Goal: Transaction & Acquisition: Purchase product/service

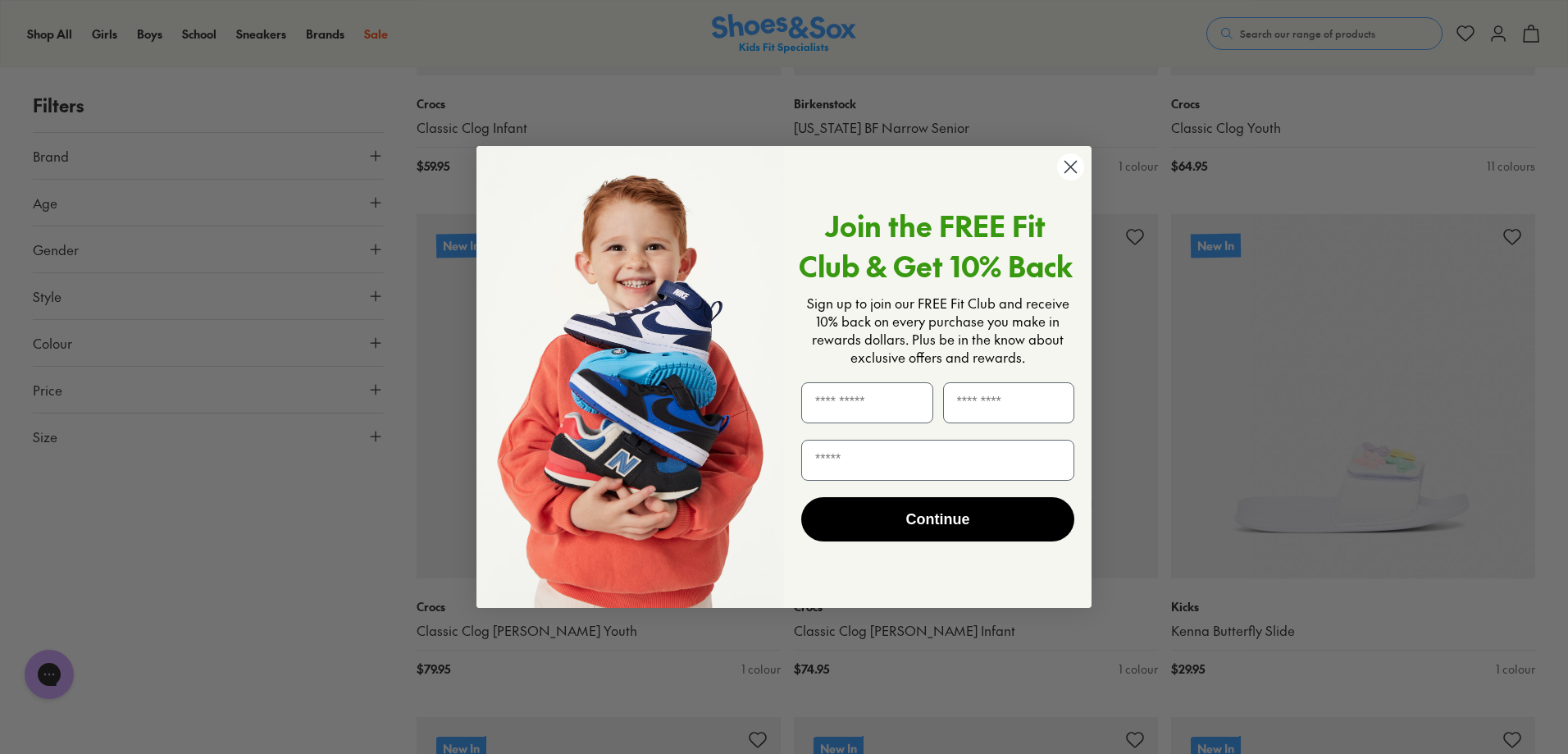
scroll to position [2293, 0]
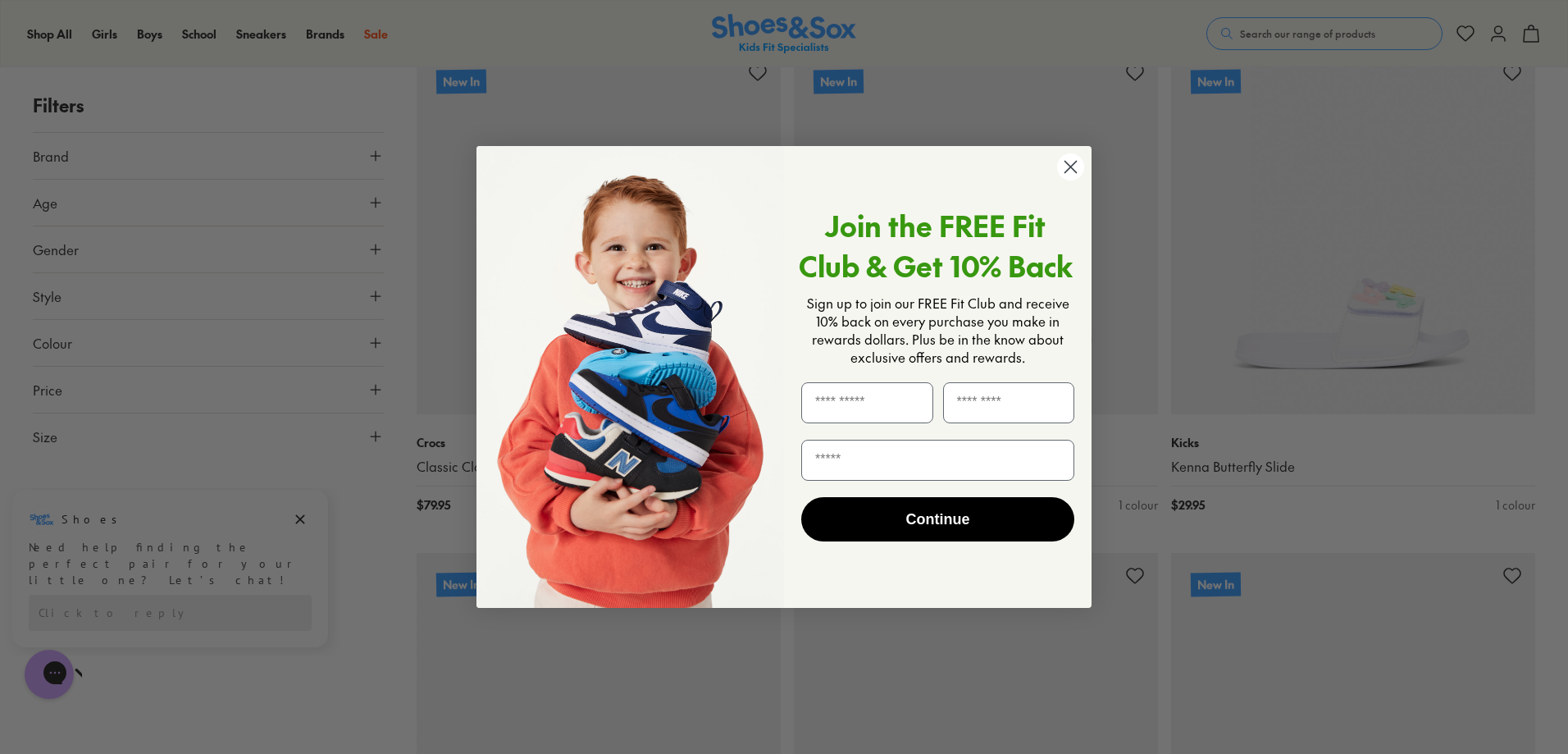
click at [1078, 166] on circle "Close dialog" at bounding box center [1070, 167] width 27 height 27
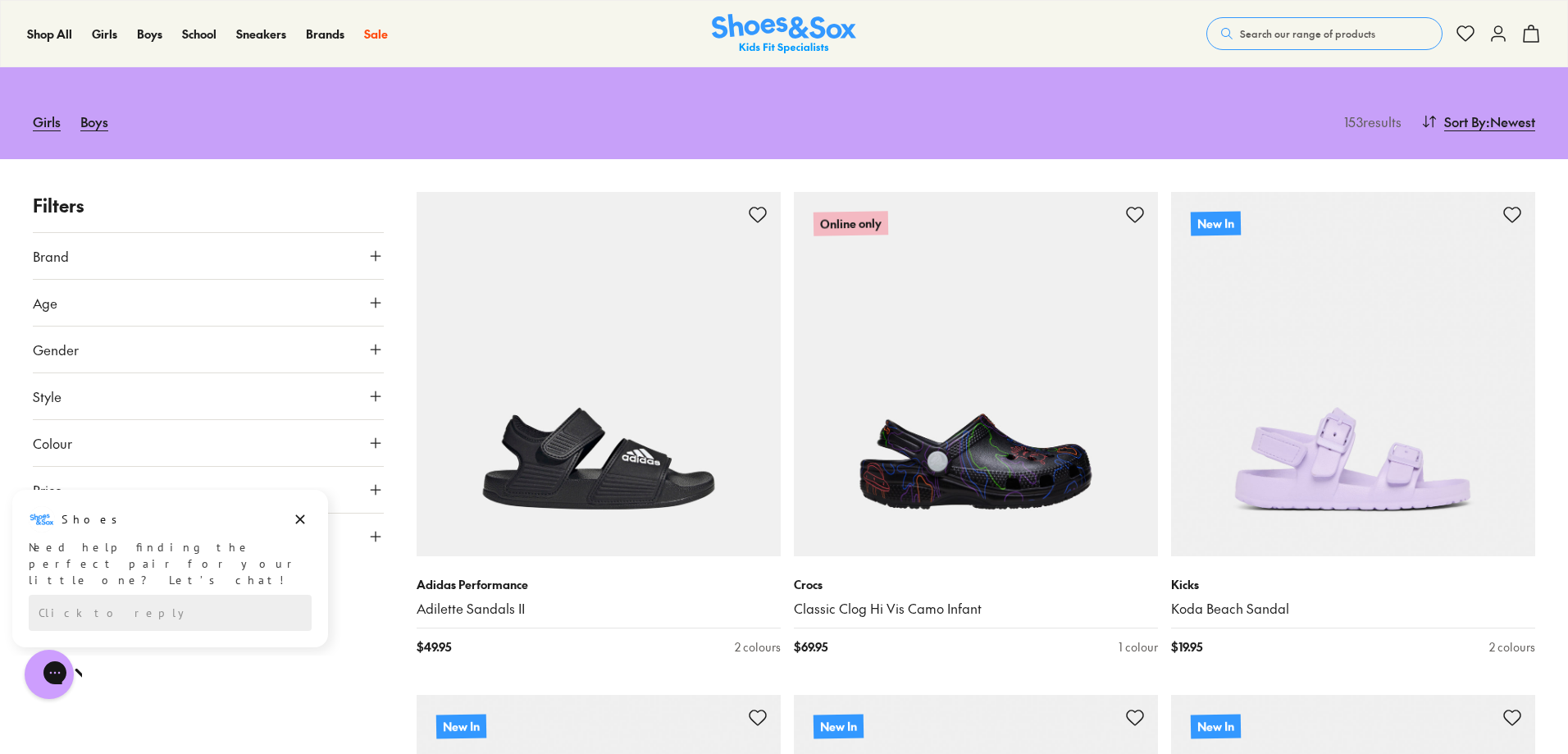
scroll to position [0, 0]
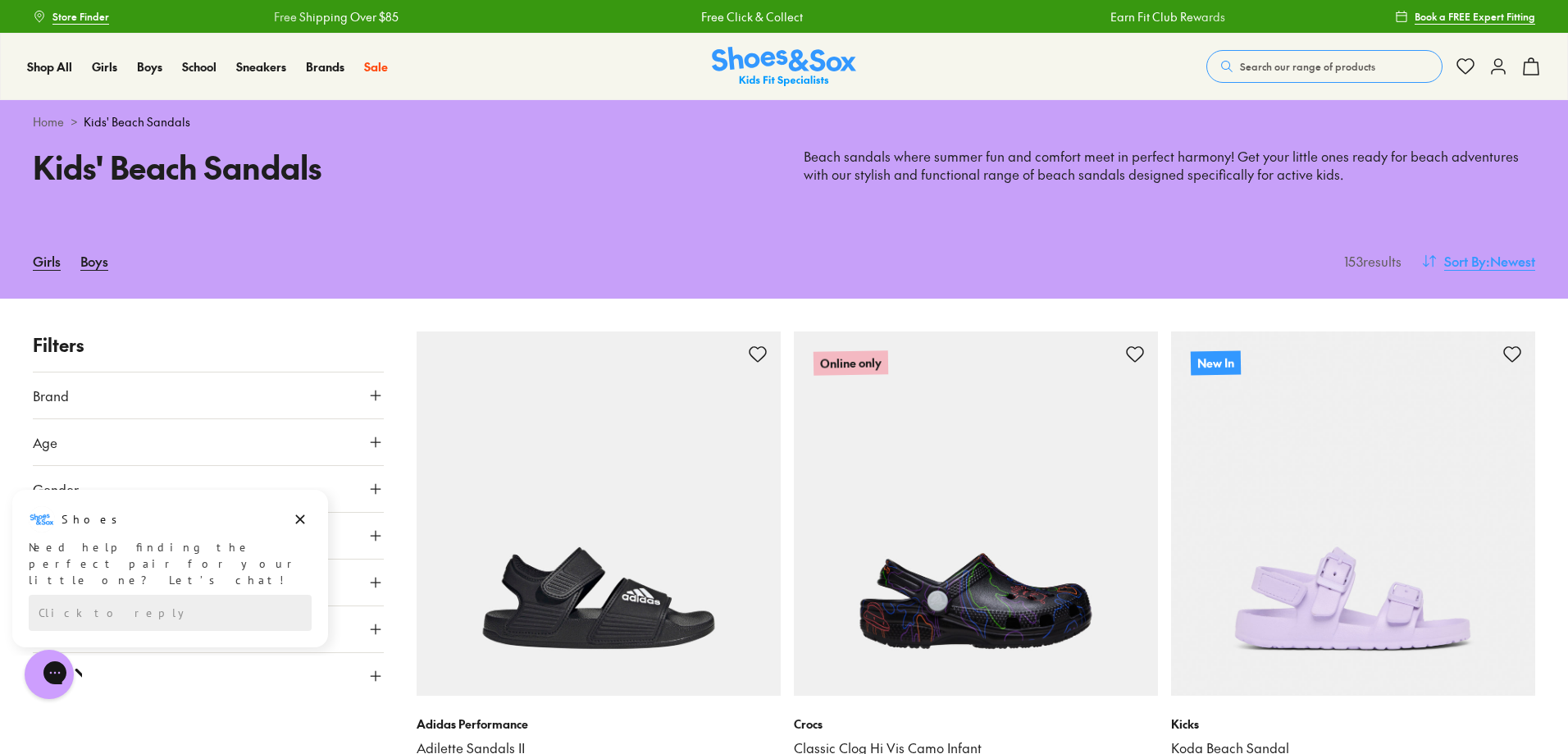
click at [1491, 266] on span ": Newest" at bounding box center [1510, 260] width 49 height 20
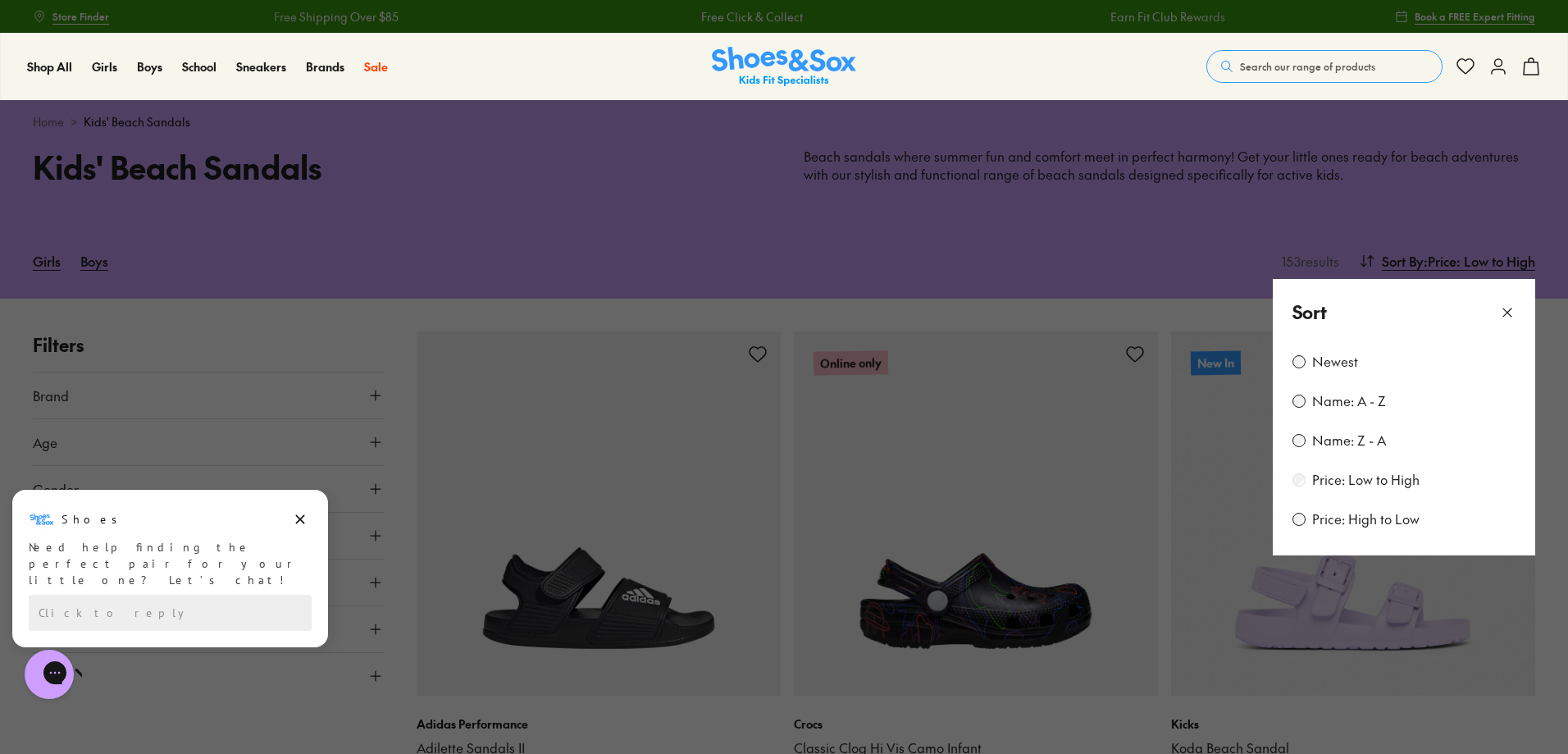
scroll to position [159, 0]
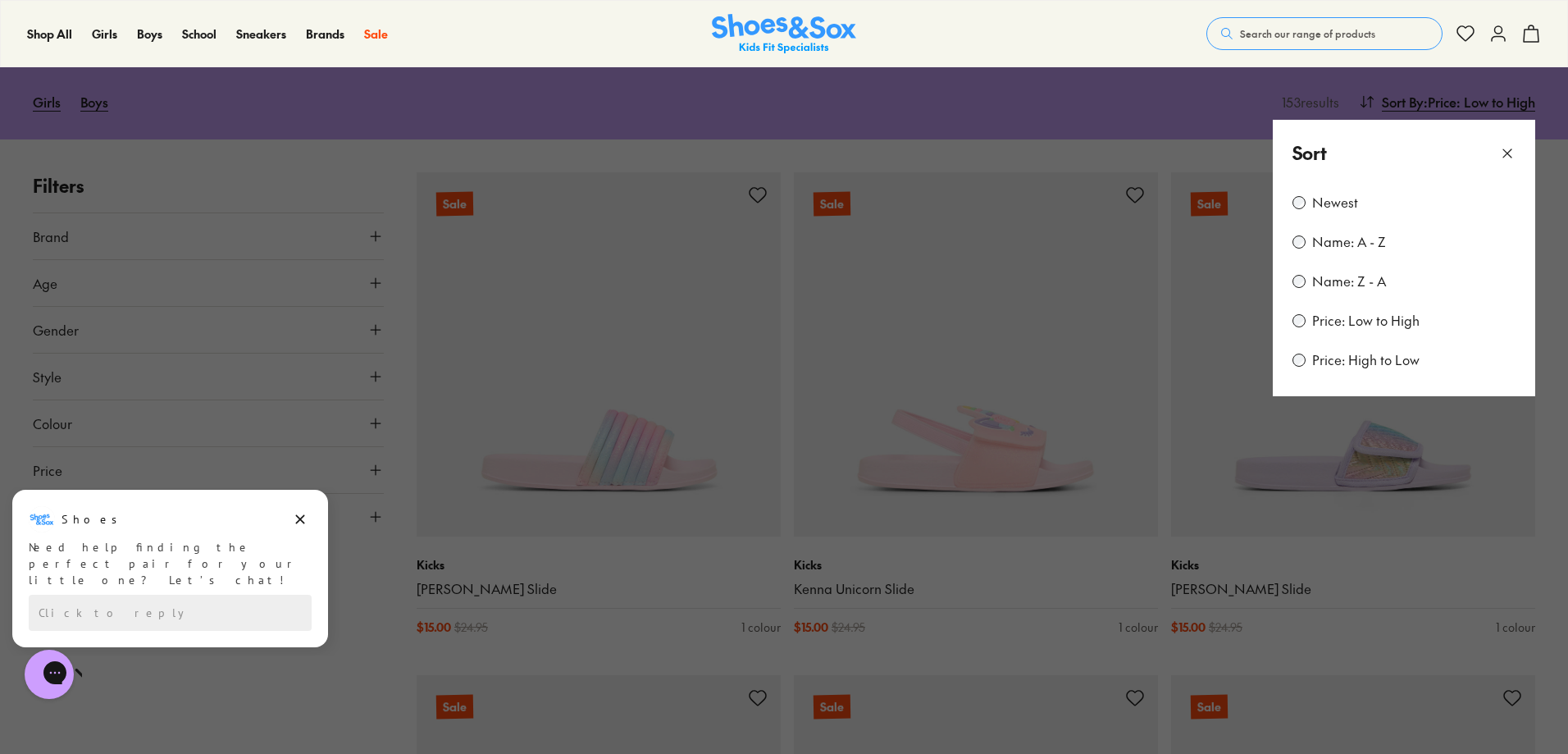
click at [1504, 154] on icon at bounding box center [1507, 153] width 16 height 16
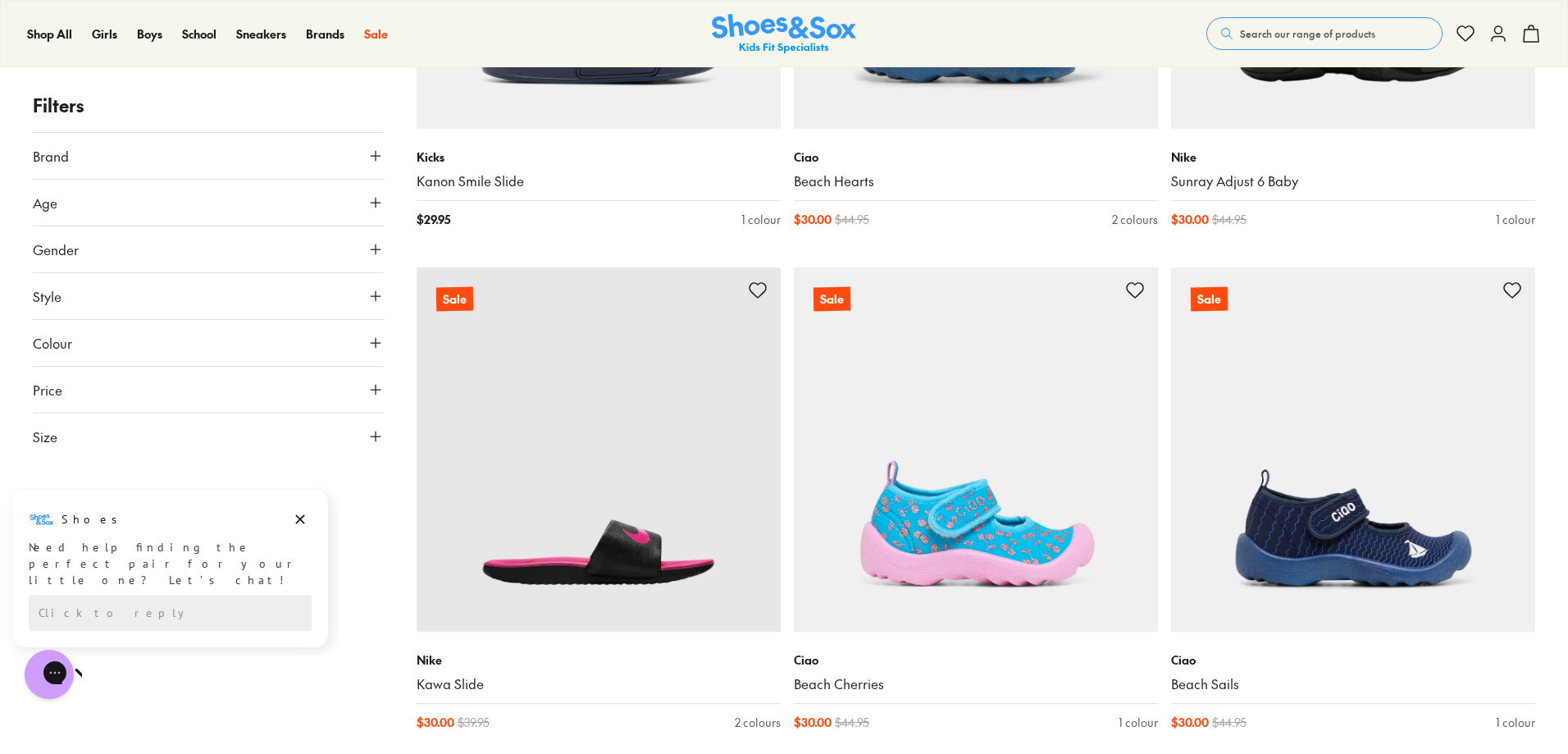
scroll to position [4752, 0]
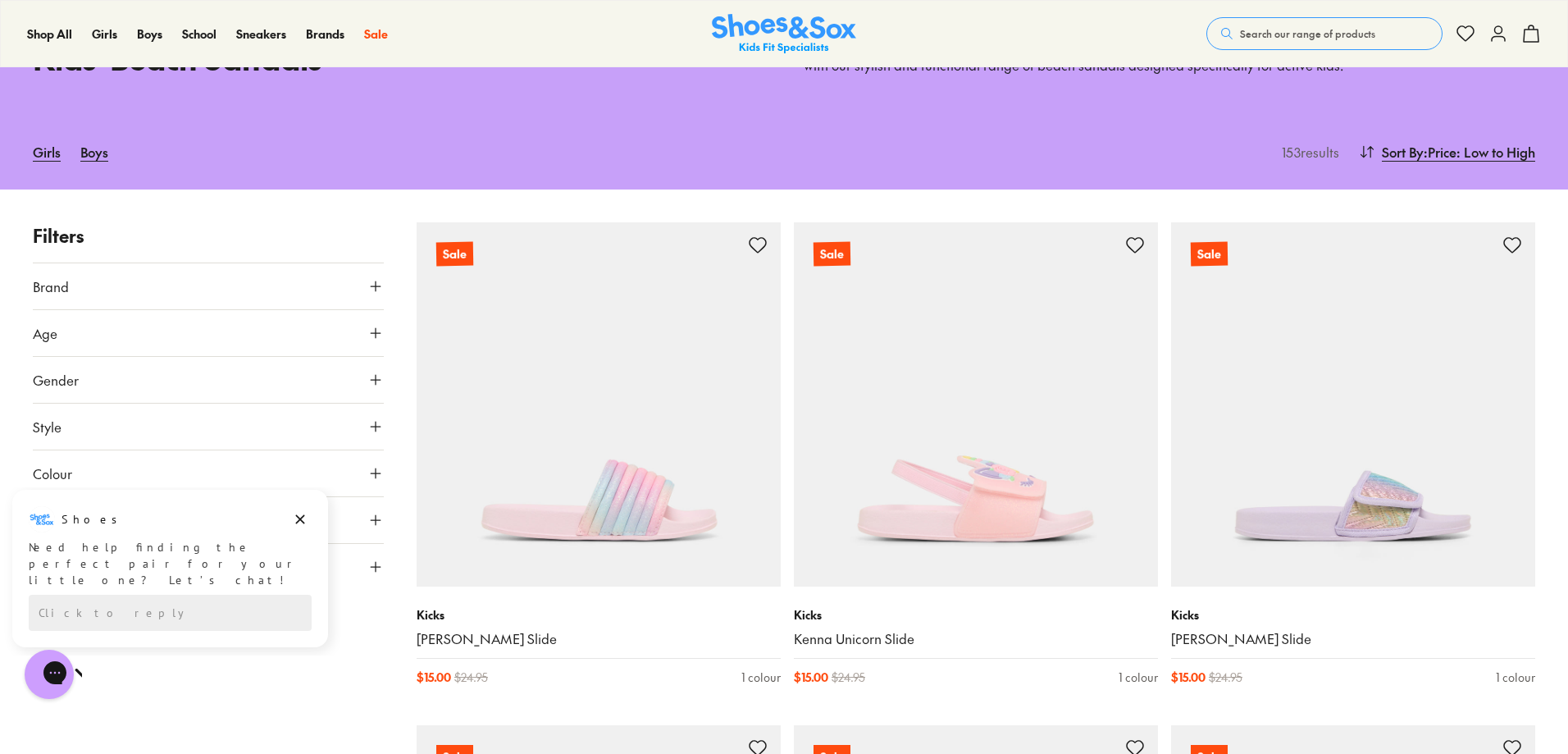
scroll to position [54, 0]
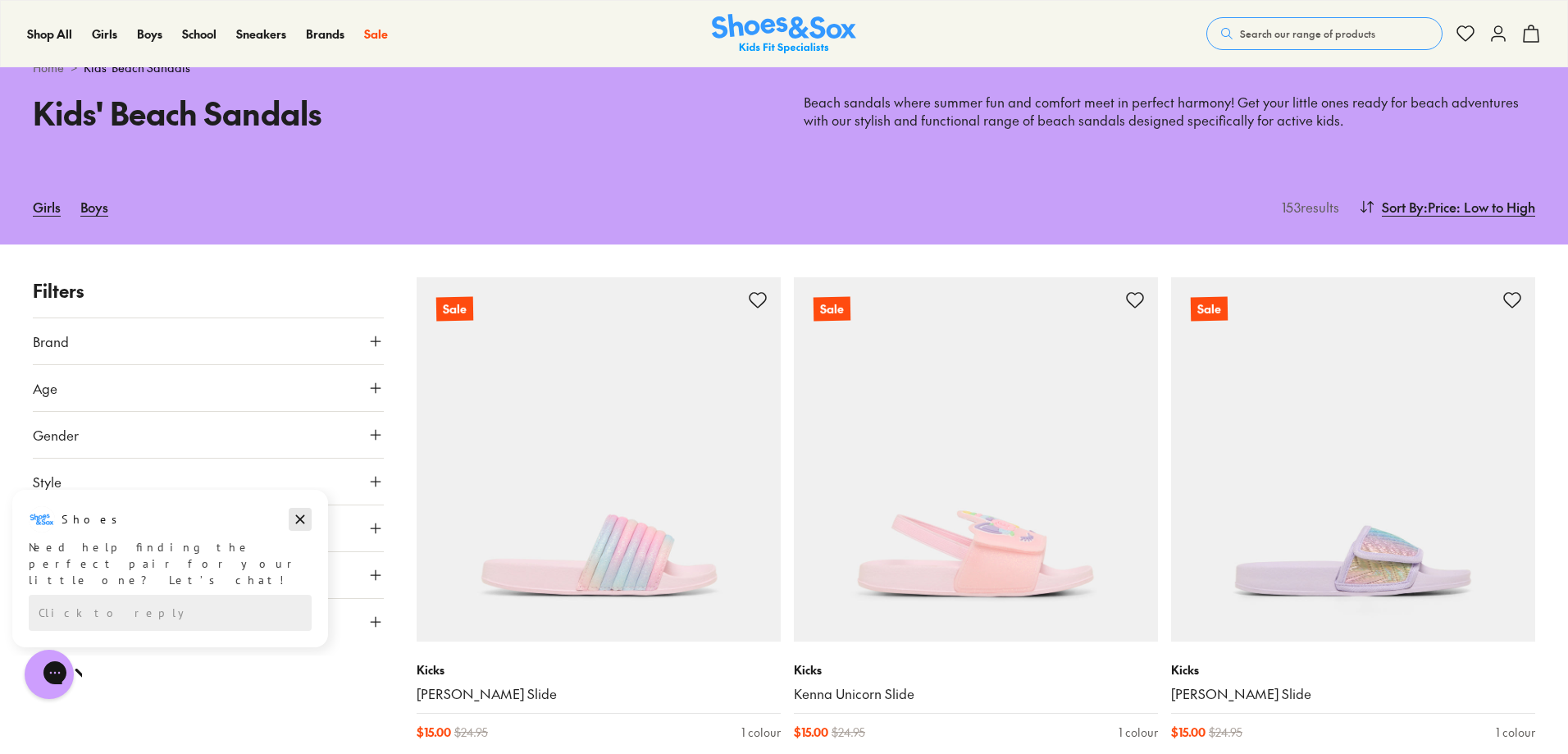
click at [307, 520] on icon "Dismiss campaign" at bounding box center [299, 518] width 16 height 20
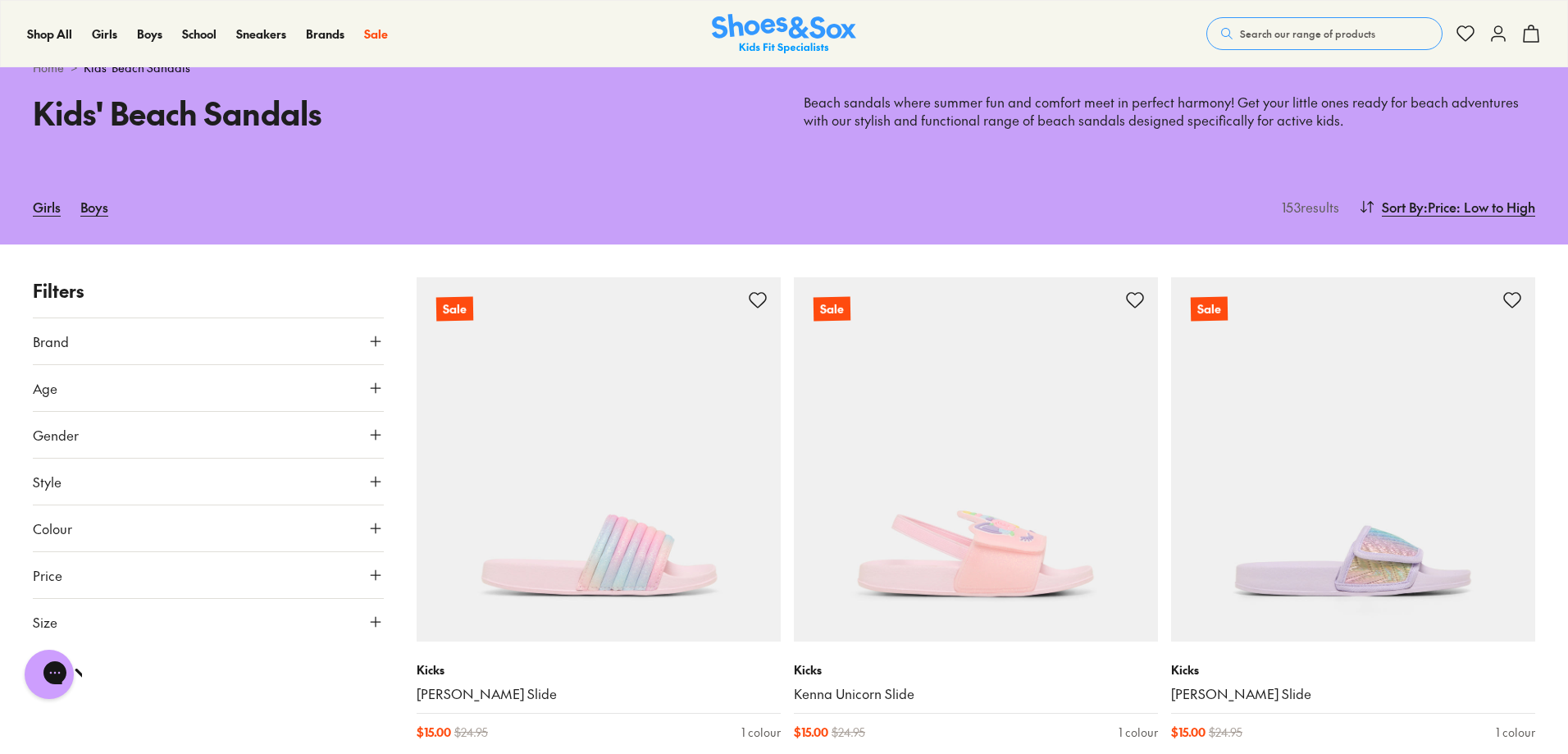
click at [248, 623] on button "Size" at bounding box center [209, 622] width 351 height 46
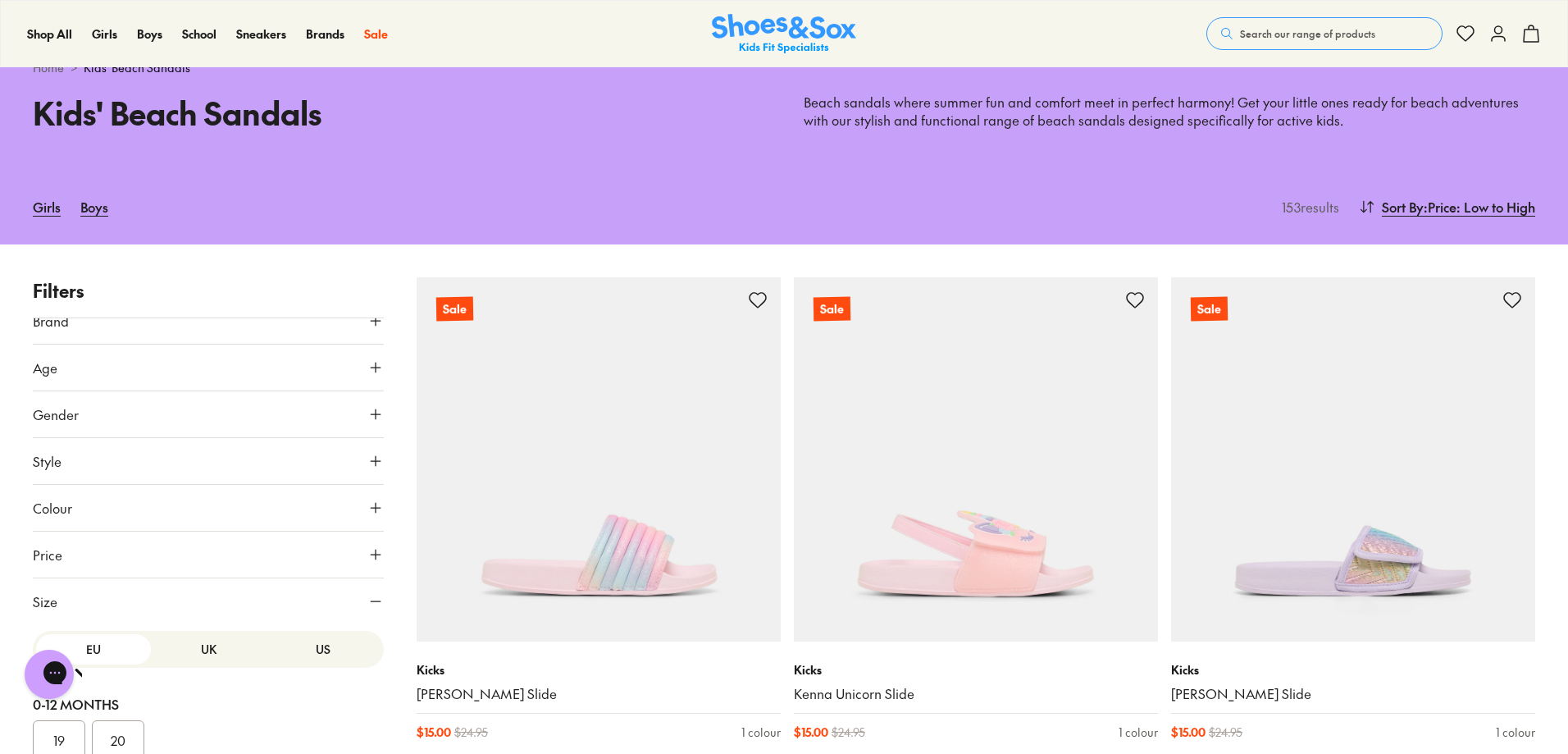
click at [194, 644] on button "UK" at bounding box center [208, 649] width 114 height 31
click at [308, 650] on button "US" at bounding box center [322, 649] width 114 height 31
click at [72, 725] on button "04" at bounding box center [59, 740] width 53 height 39
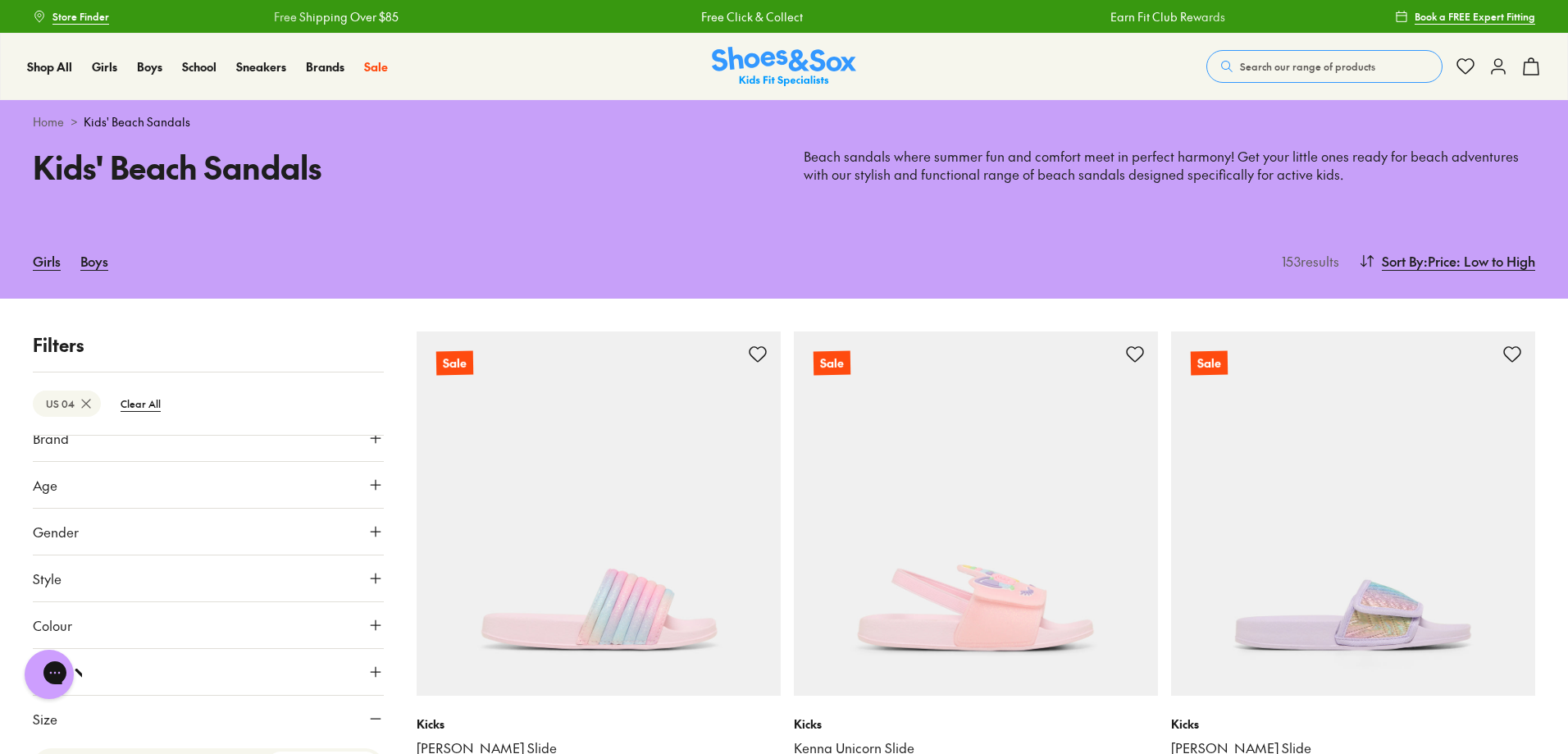
type input "***"
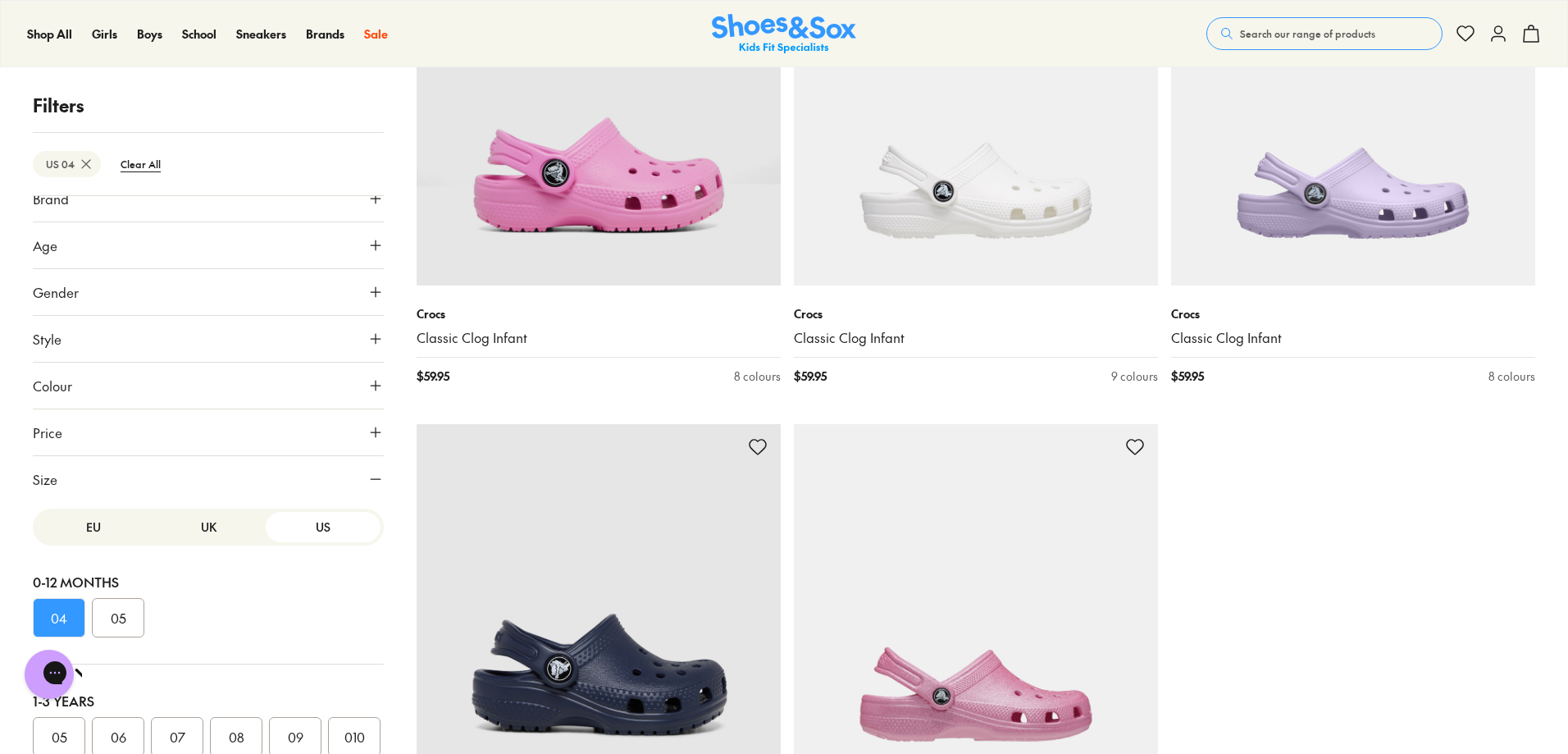
scroll to position [328, 0]
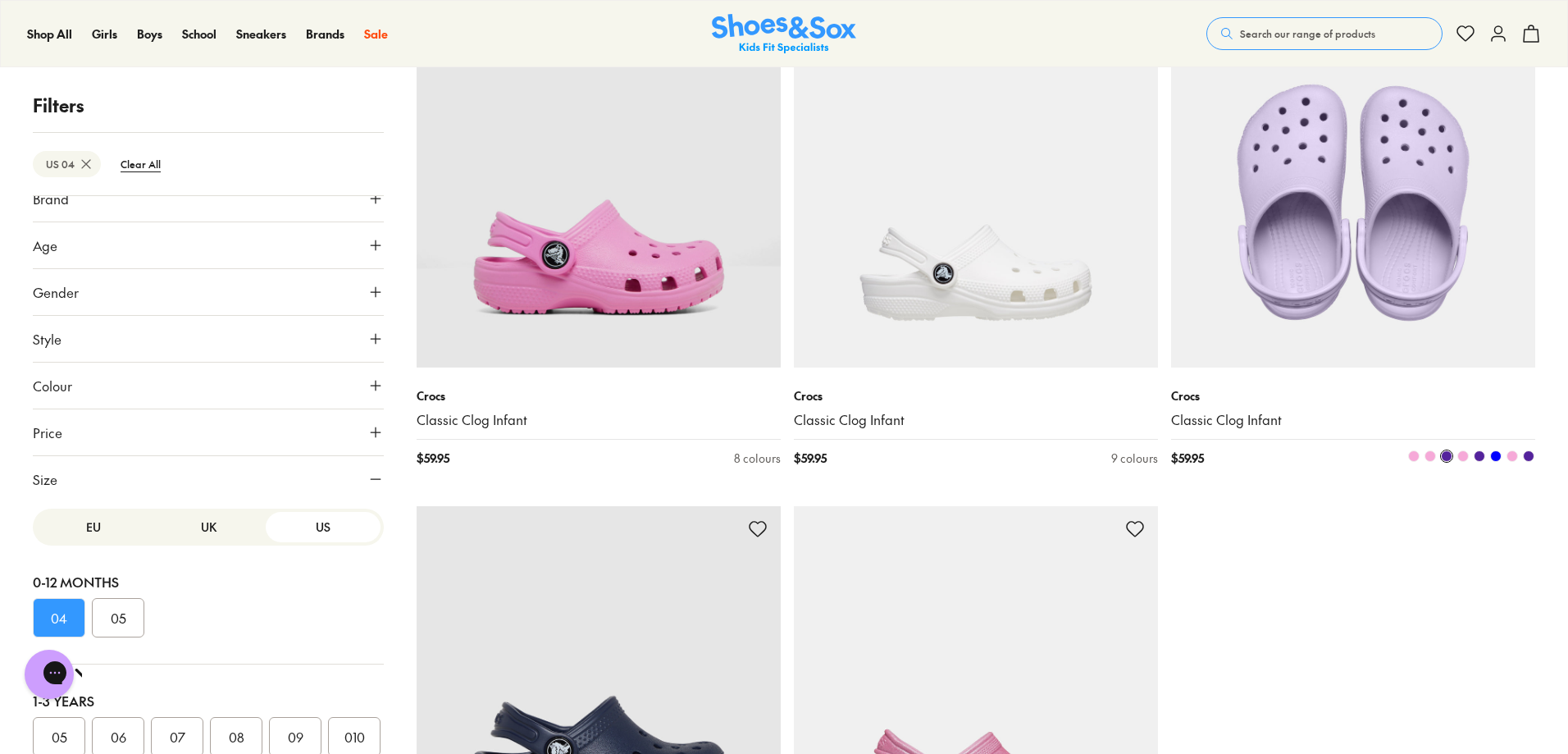
click at [1476, 226] on img at bounding box center [1353, 185] width 364 height 364
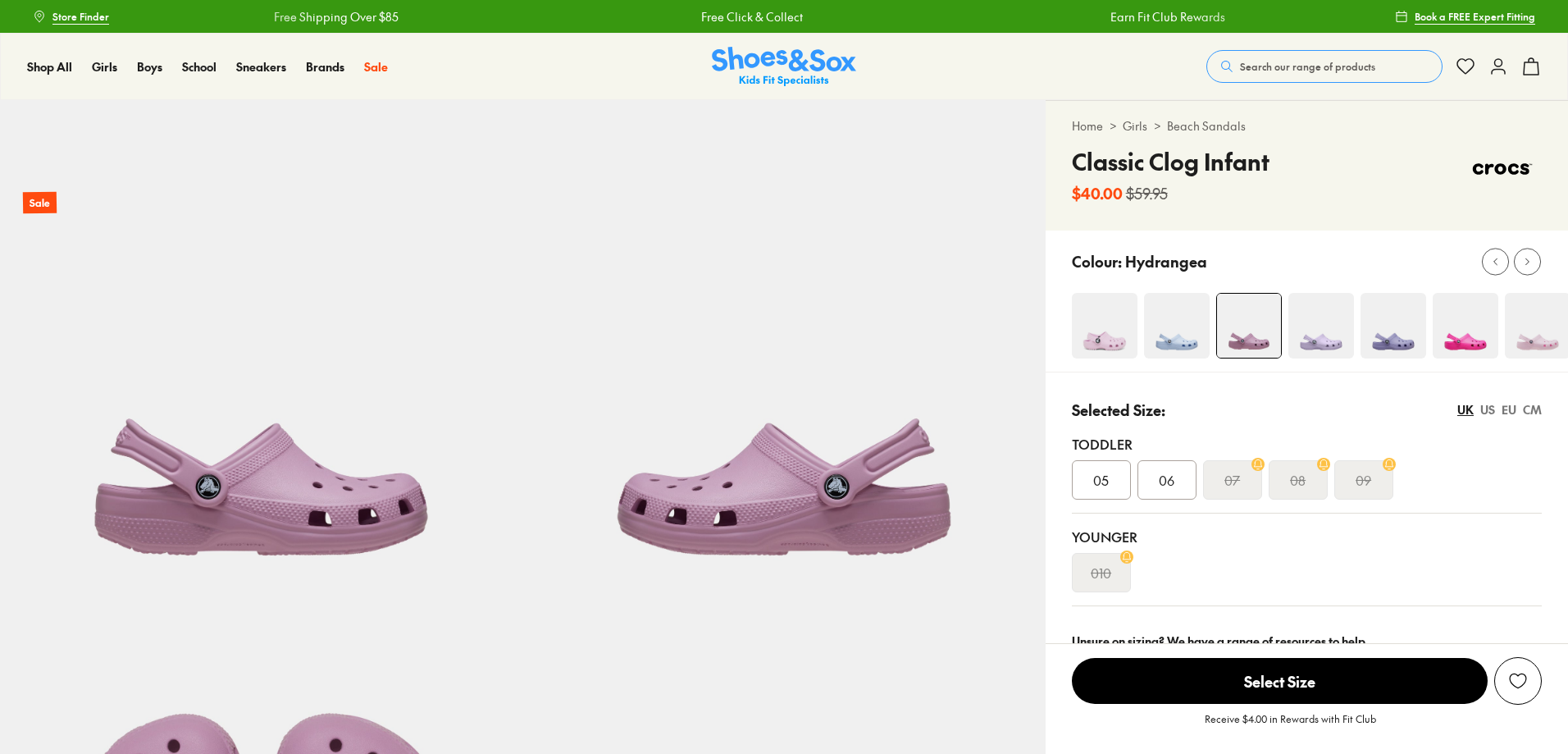
select select "*"
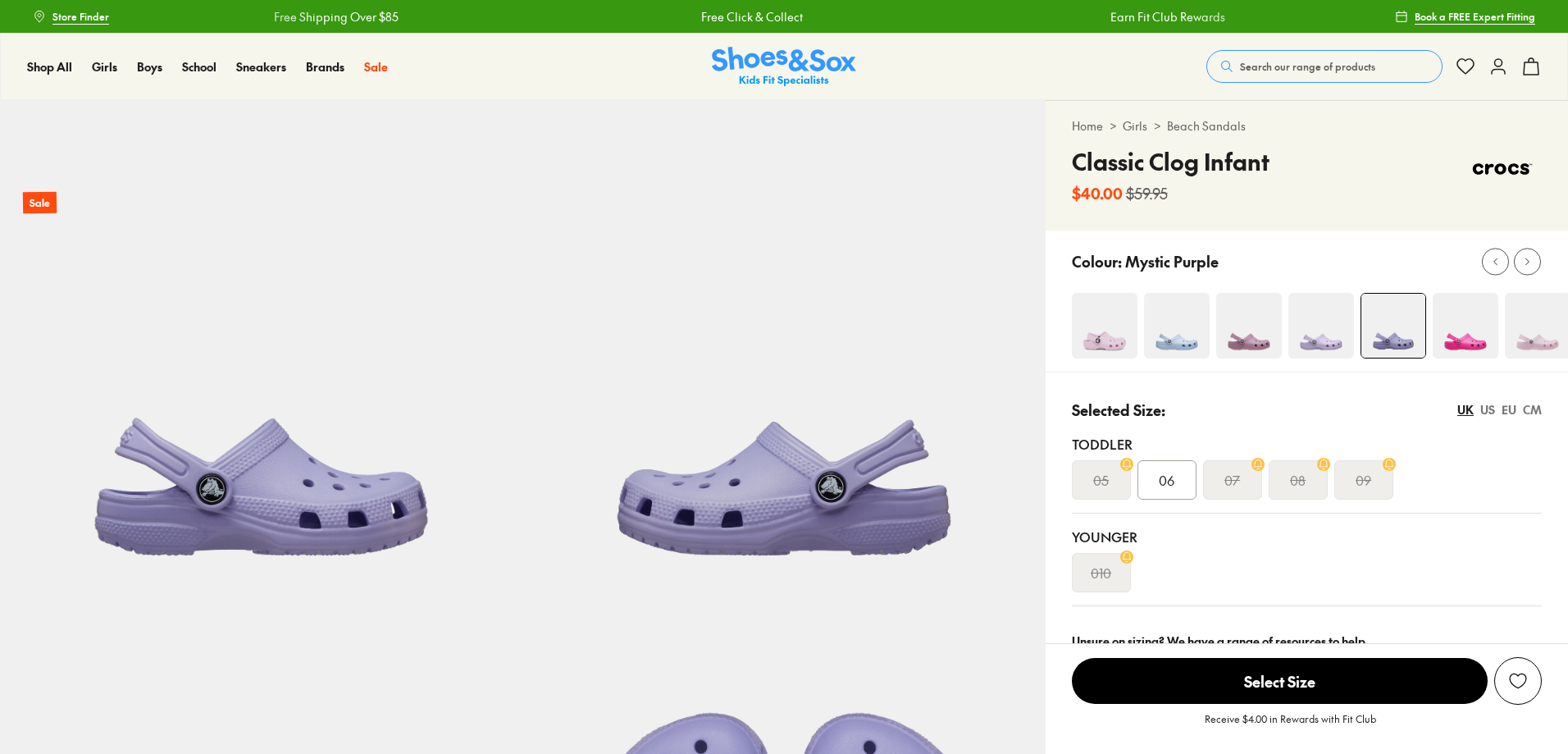
select select "*"
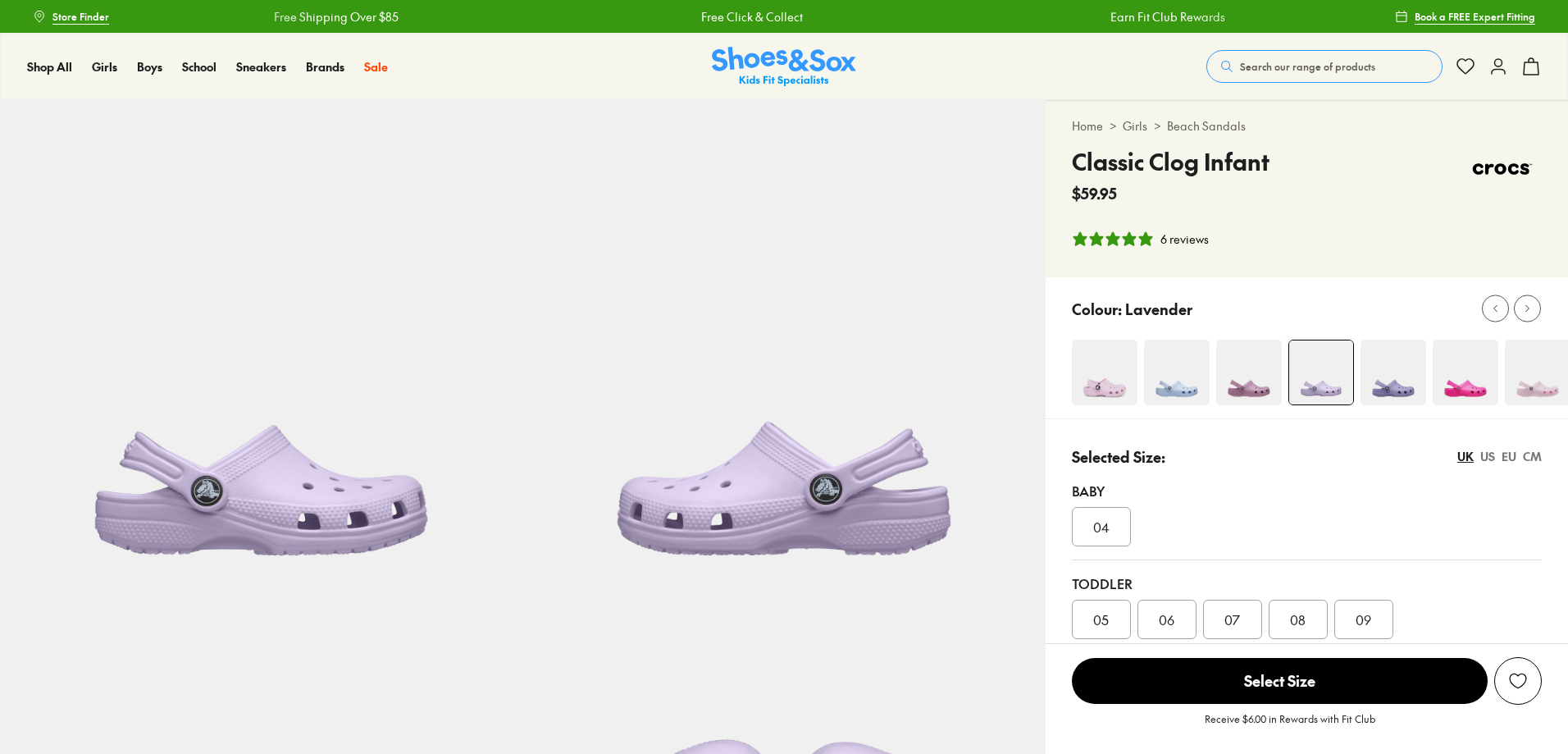
select select "*"
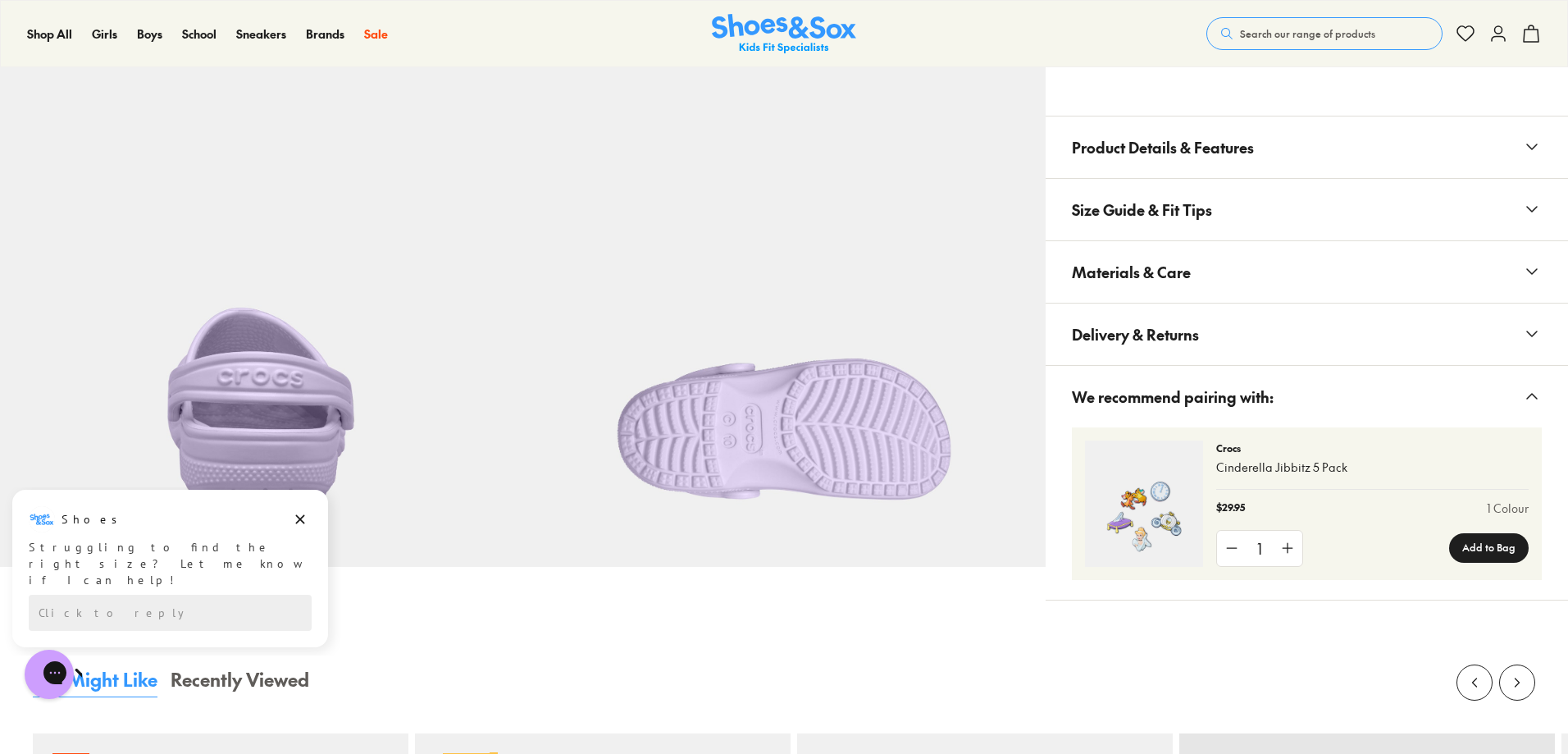
scroll to position [70, 0]
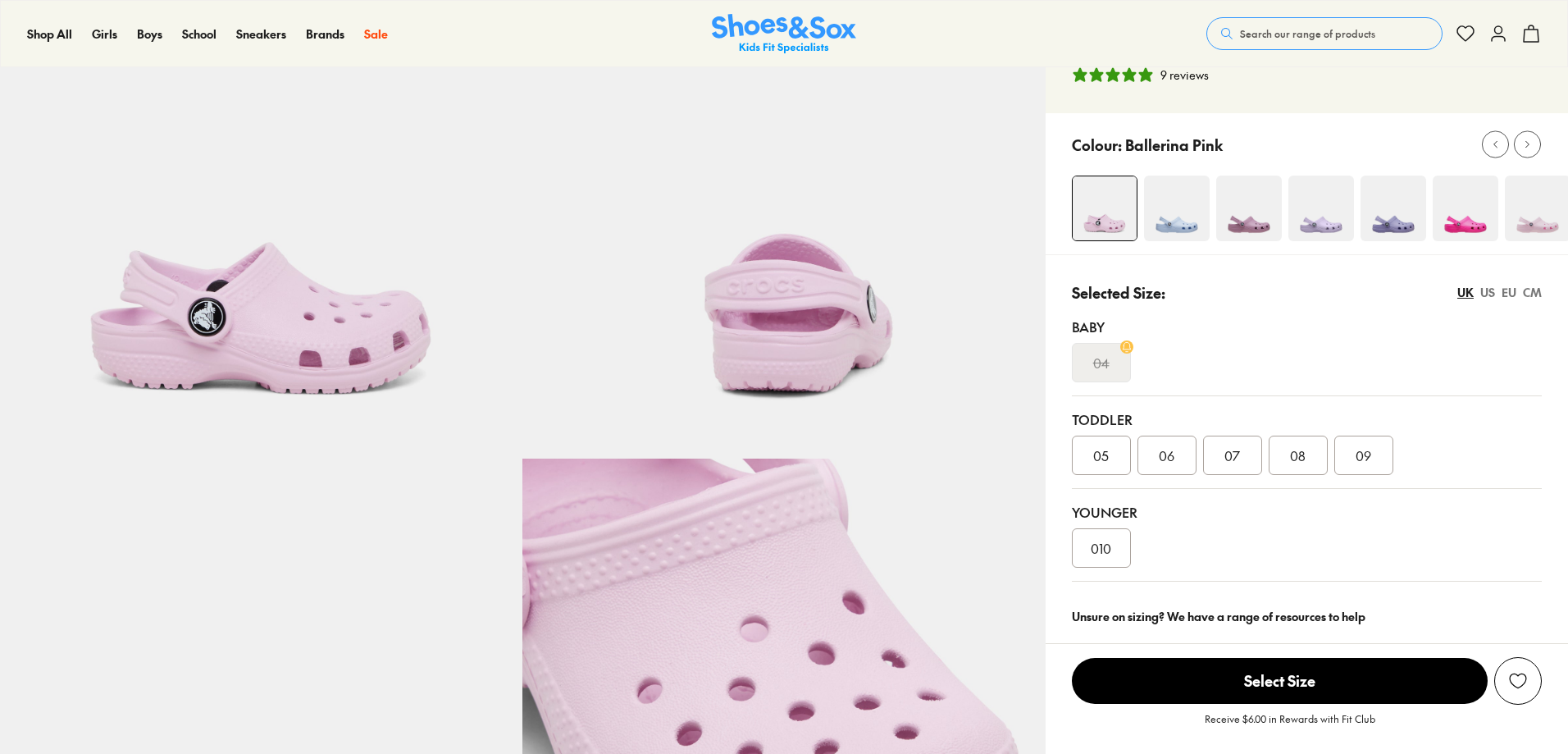
select select "*"
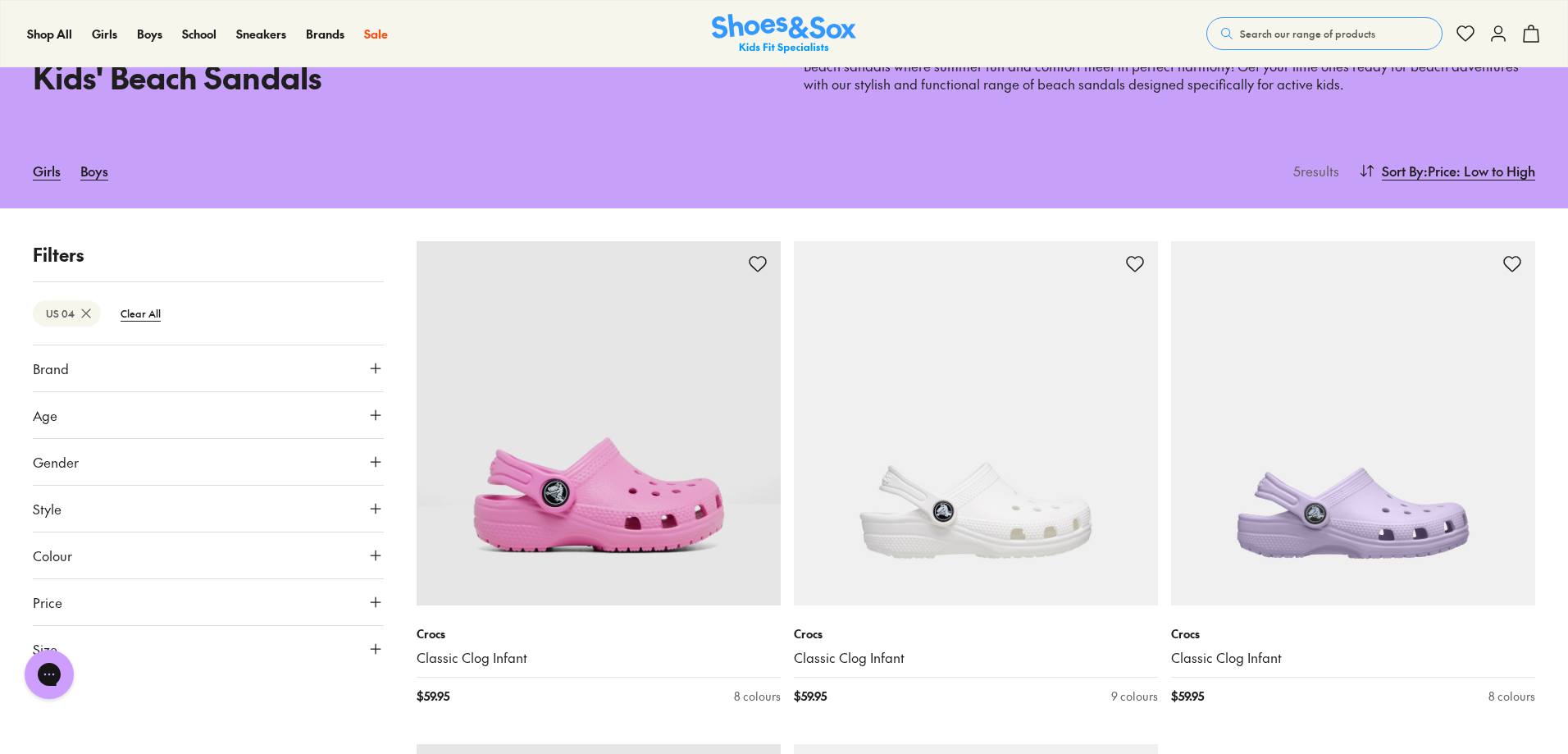
click at [194, 658] on button "Size" at bounding box center [209, 649] width 351 height 46
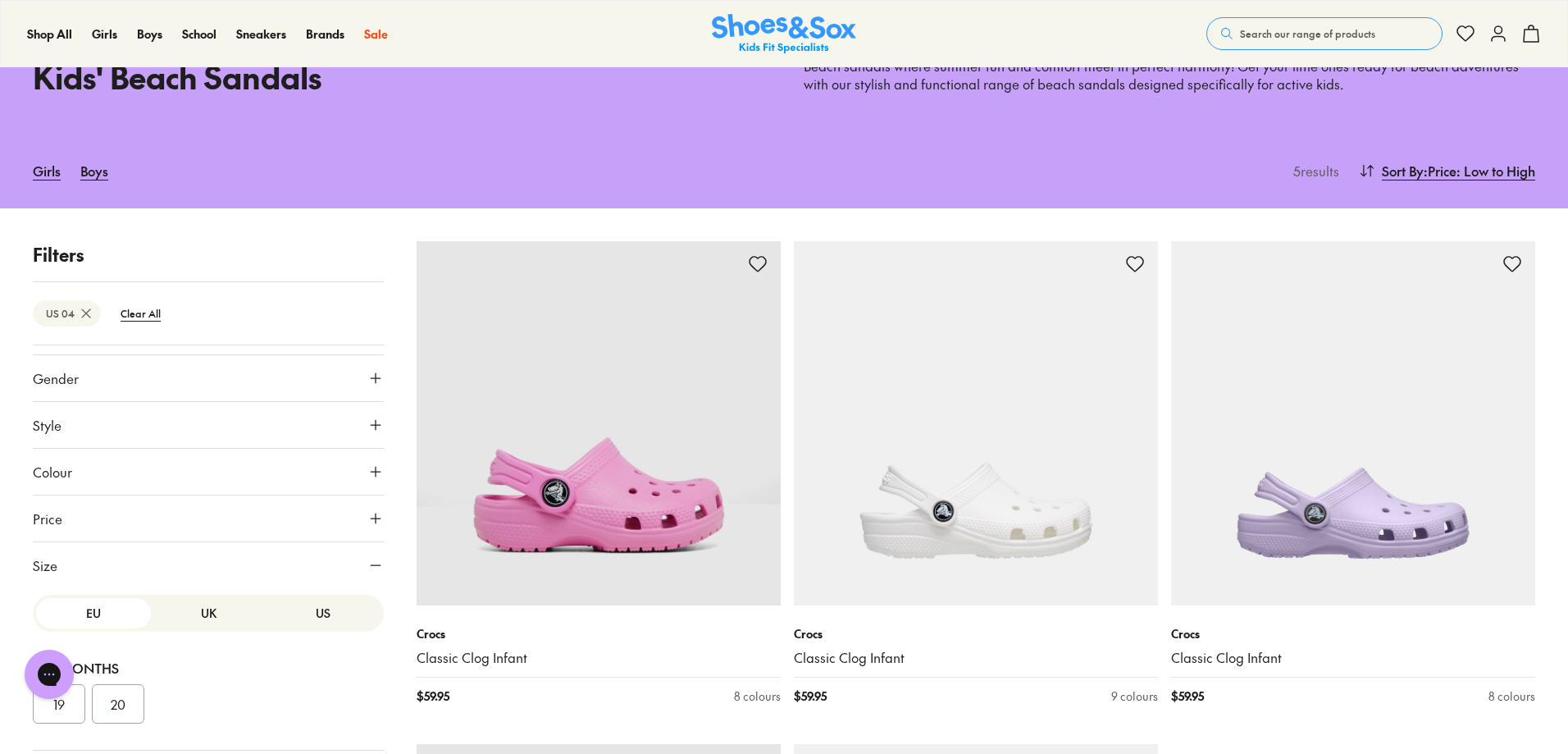
scroll to position [6, 0]
click at [320, 613] on button "US" at bounding box center [322, 607] width 114 height 31
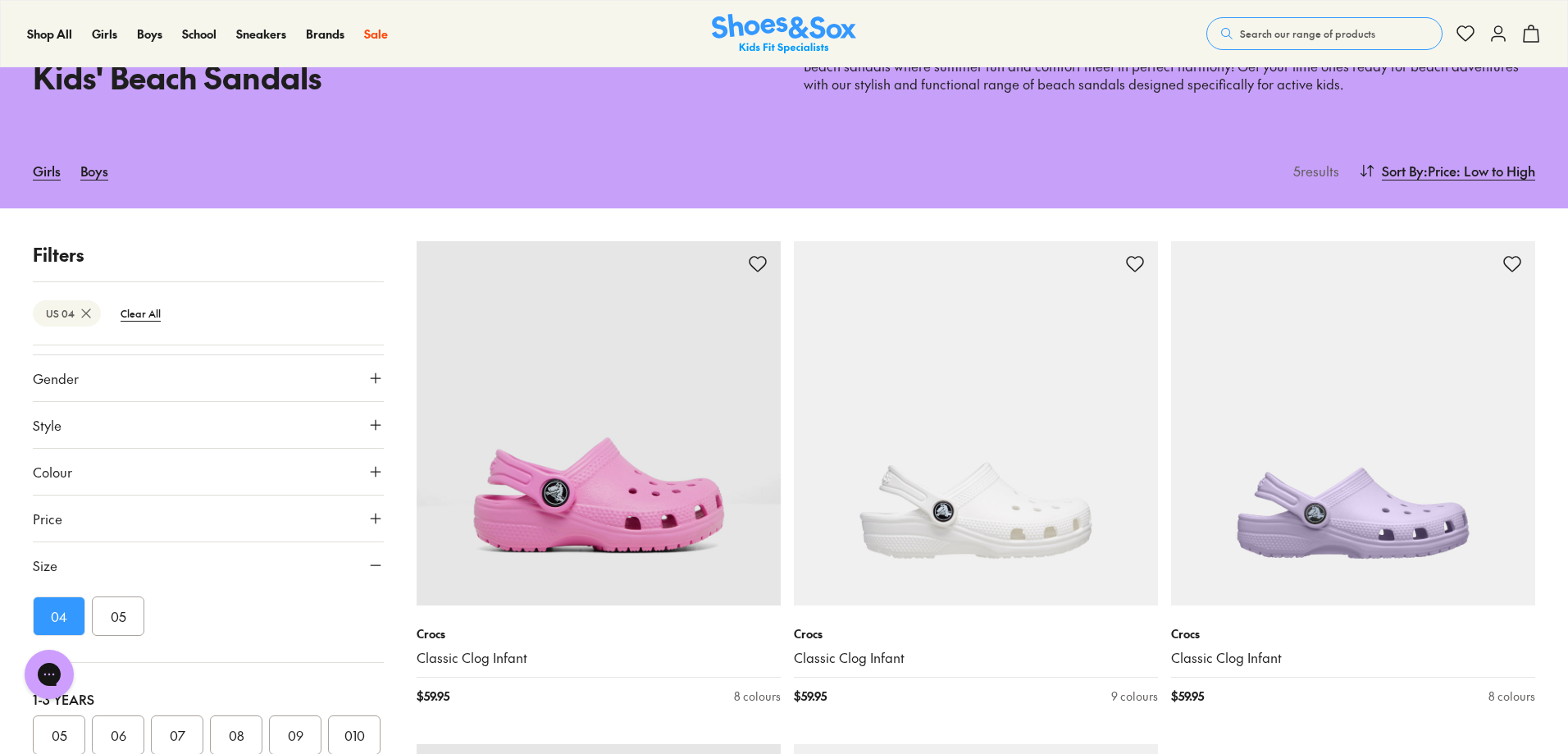
click at [115, 608] on button "05" at bounding box center [118, 616] width 53 height 39
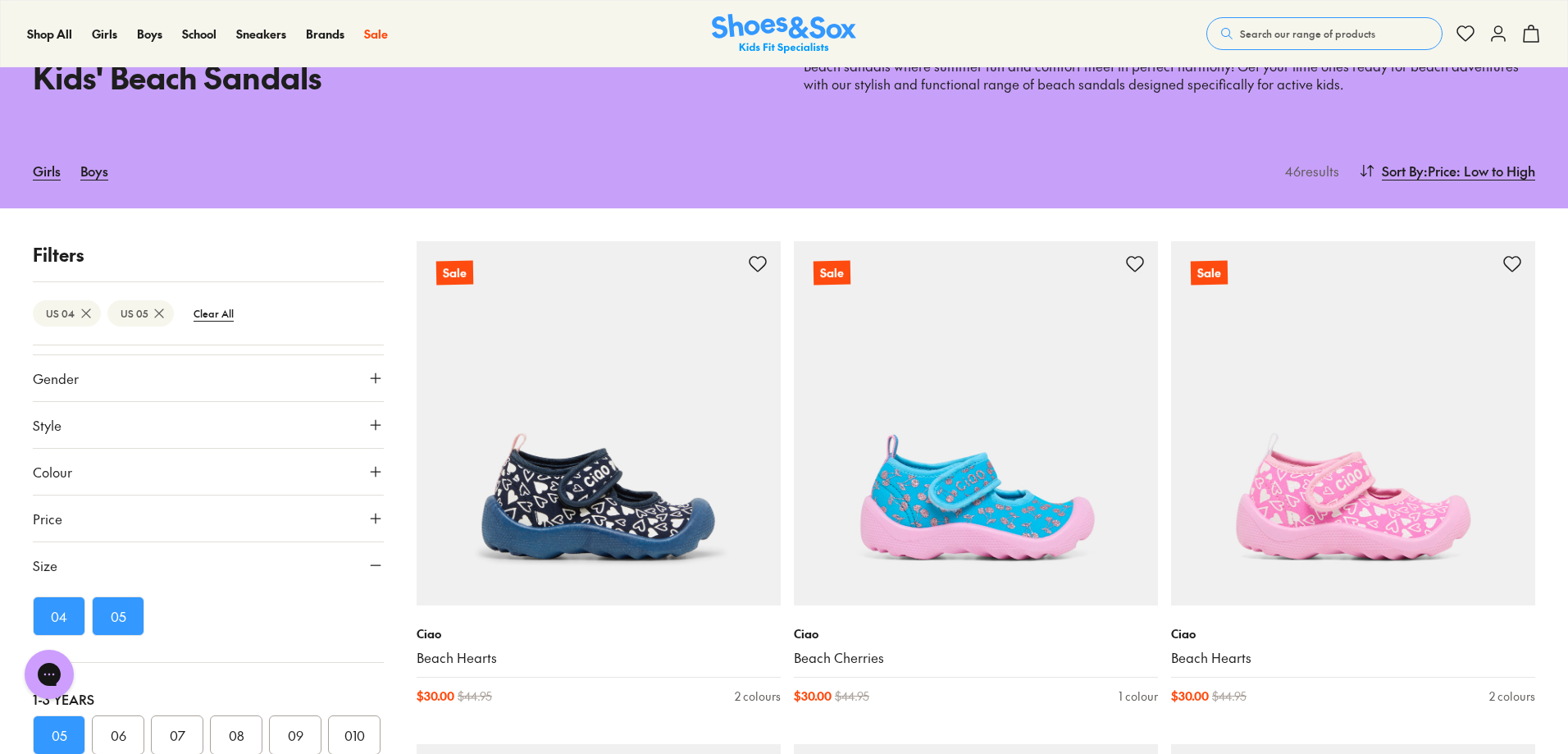
click at [46, 606] on button "04" at bounding box center [59, 616] width 53 height 39
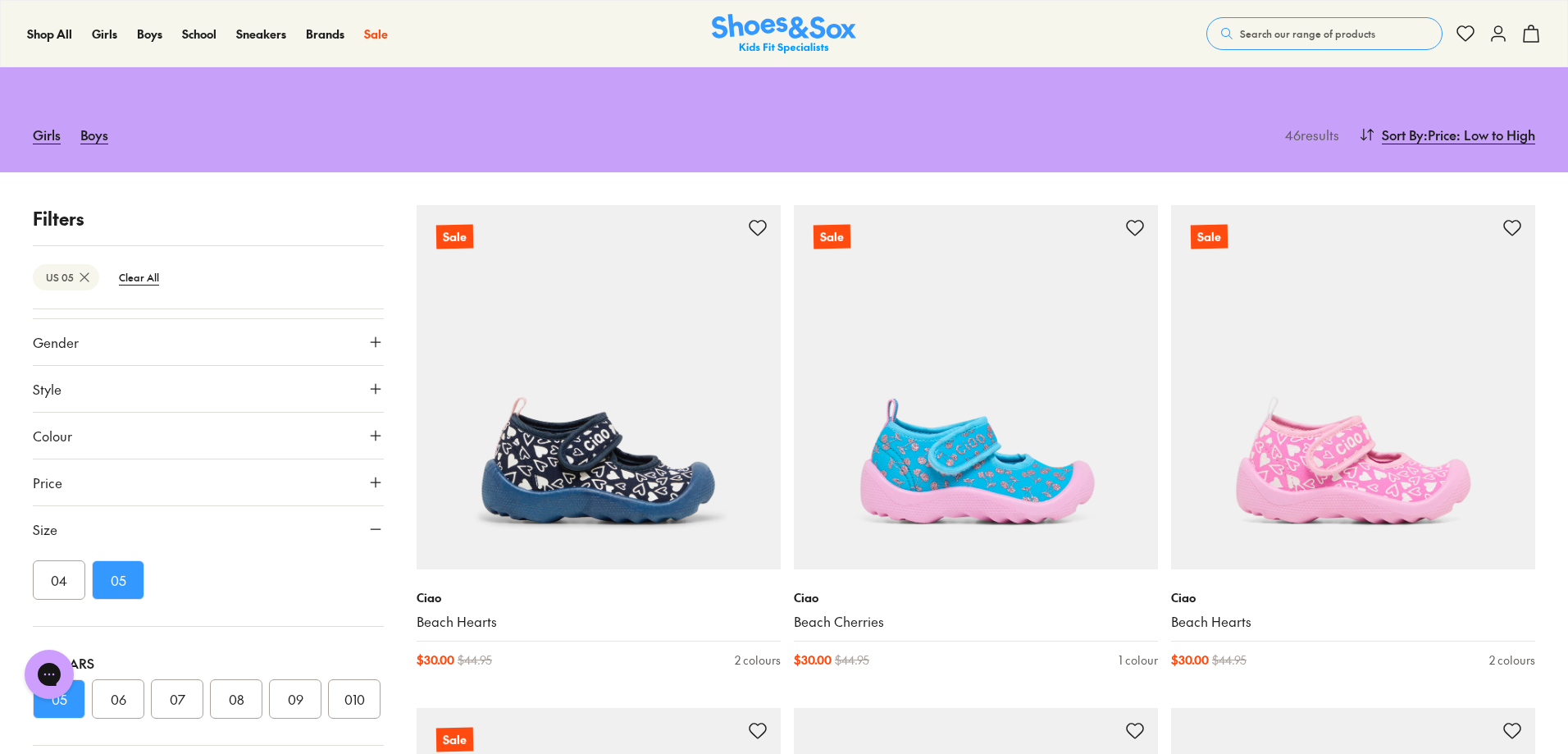
click at [54, 586] on button "04" at bounding box center [59, 579] width 53 height 39
click at [136, 577] on button "05" at bounding box center [118, 579] width 53 height 39
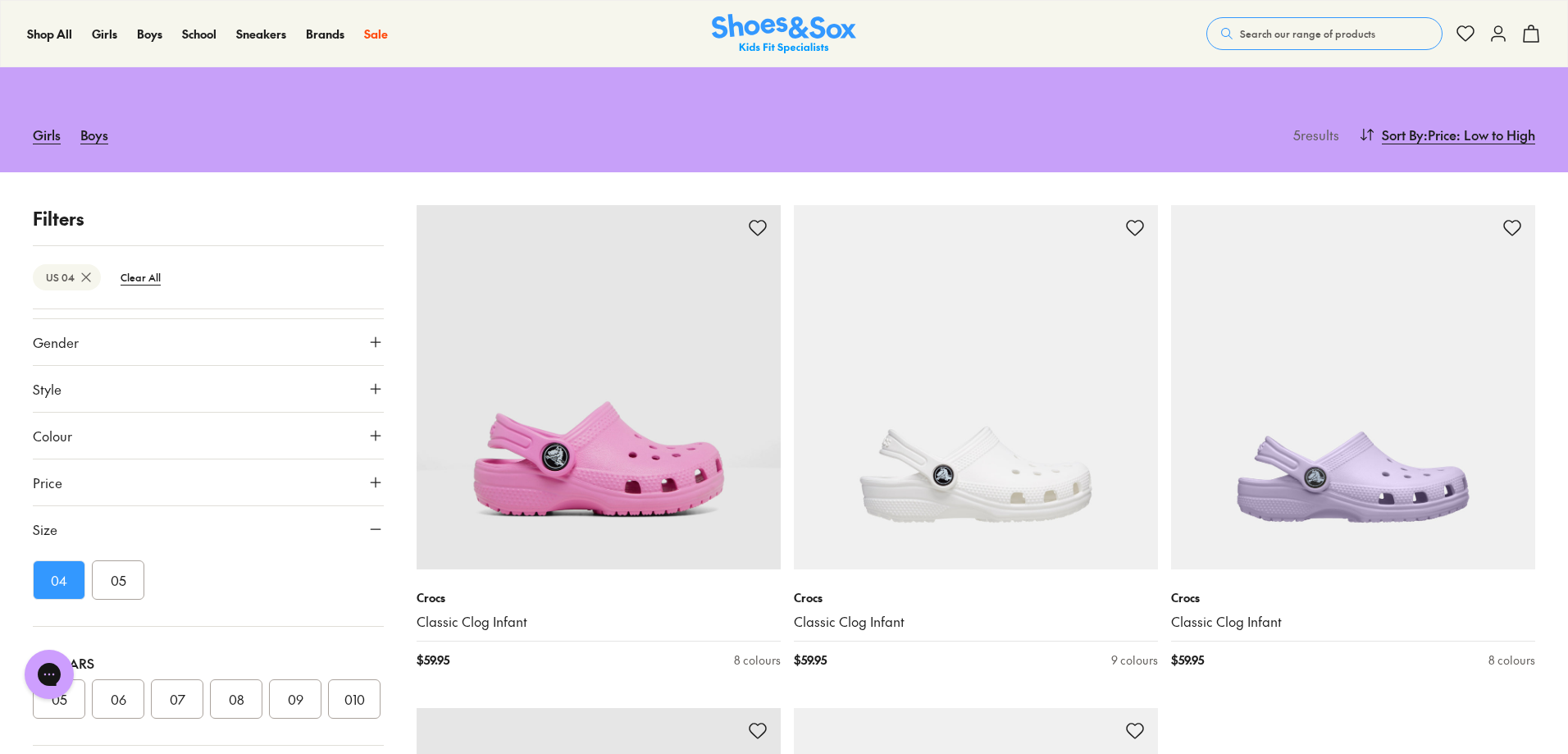
scroll to position [170, 0]
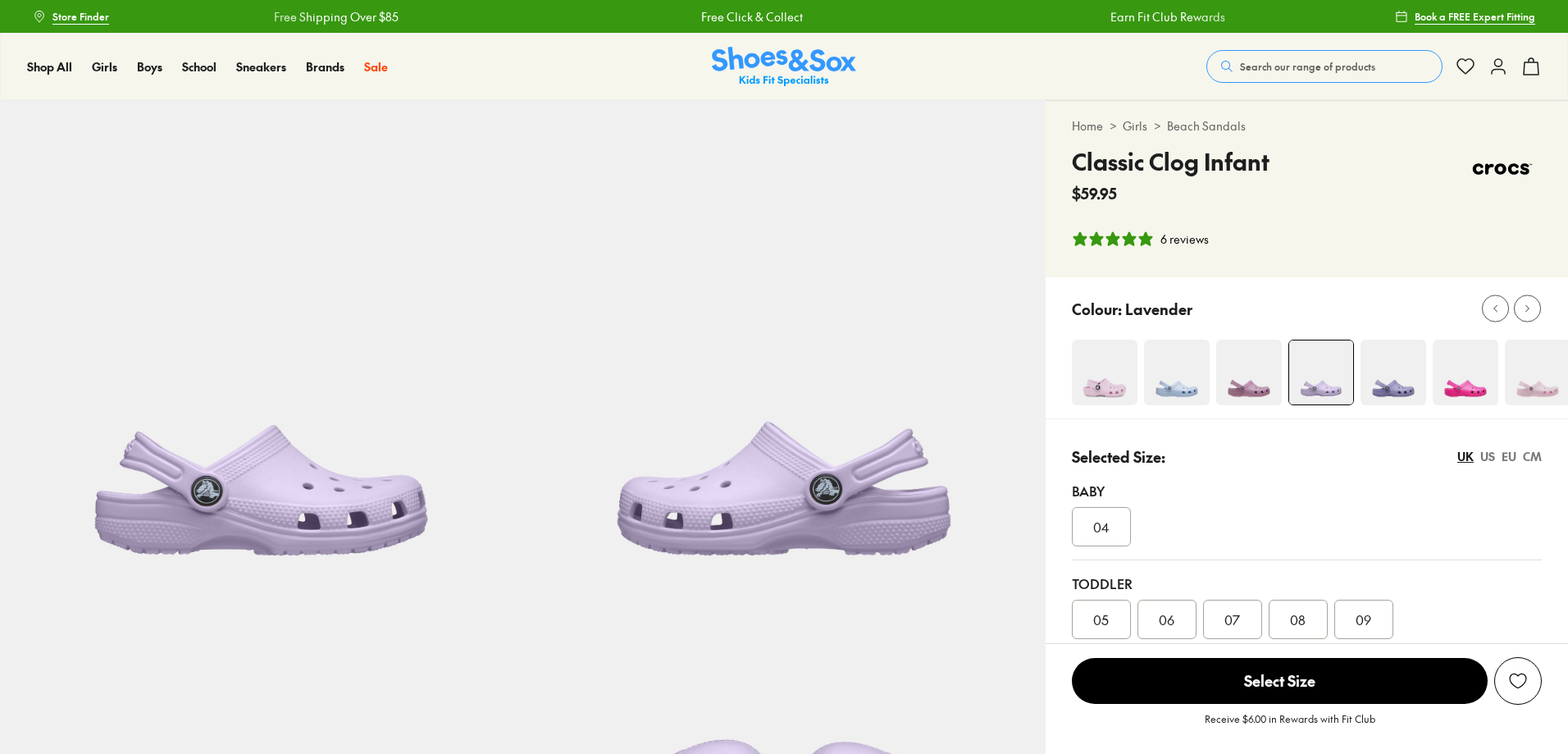
select select "*"
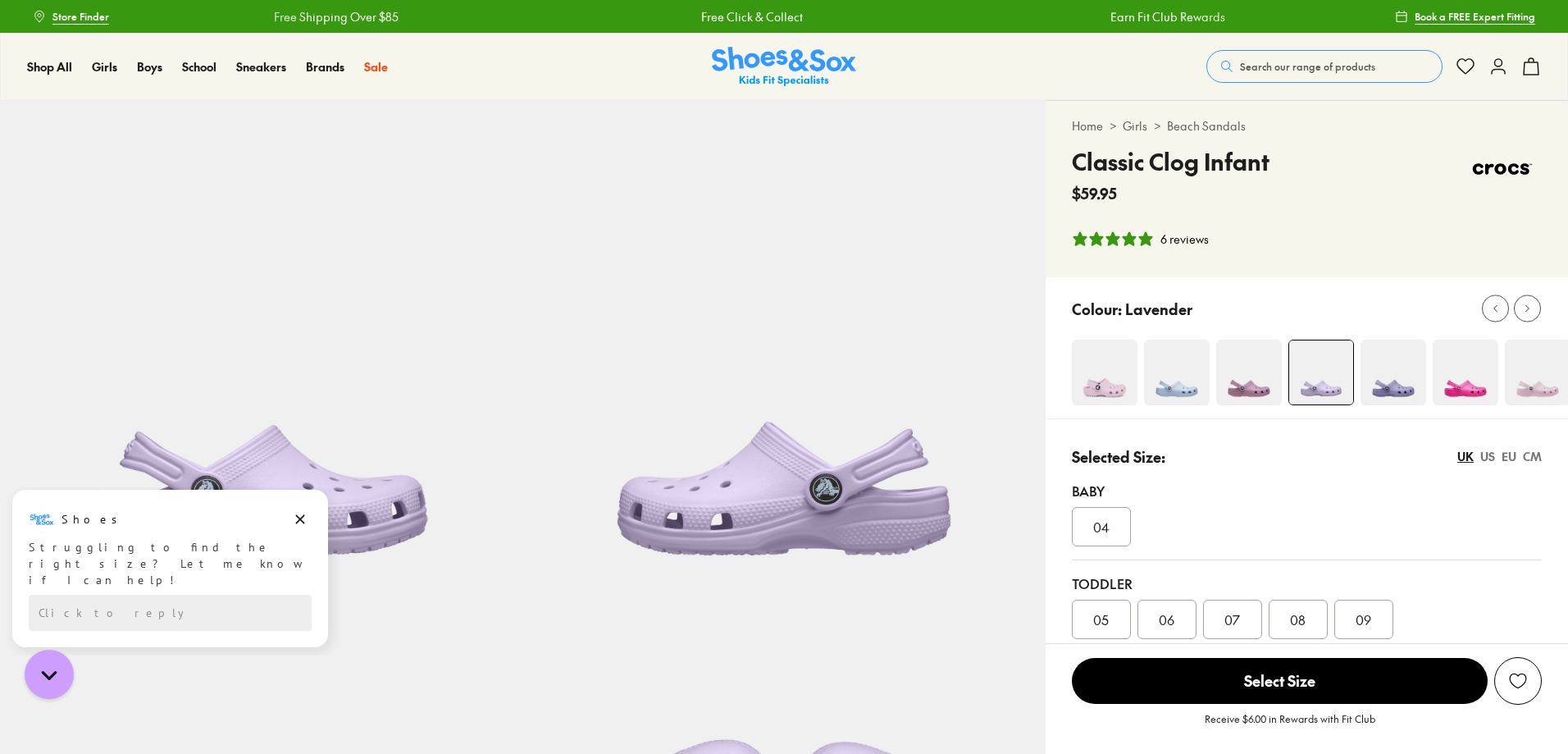
click at [1091, 520] on div "04" at bounding box center [1102, 527] width 59 height 39
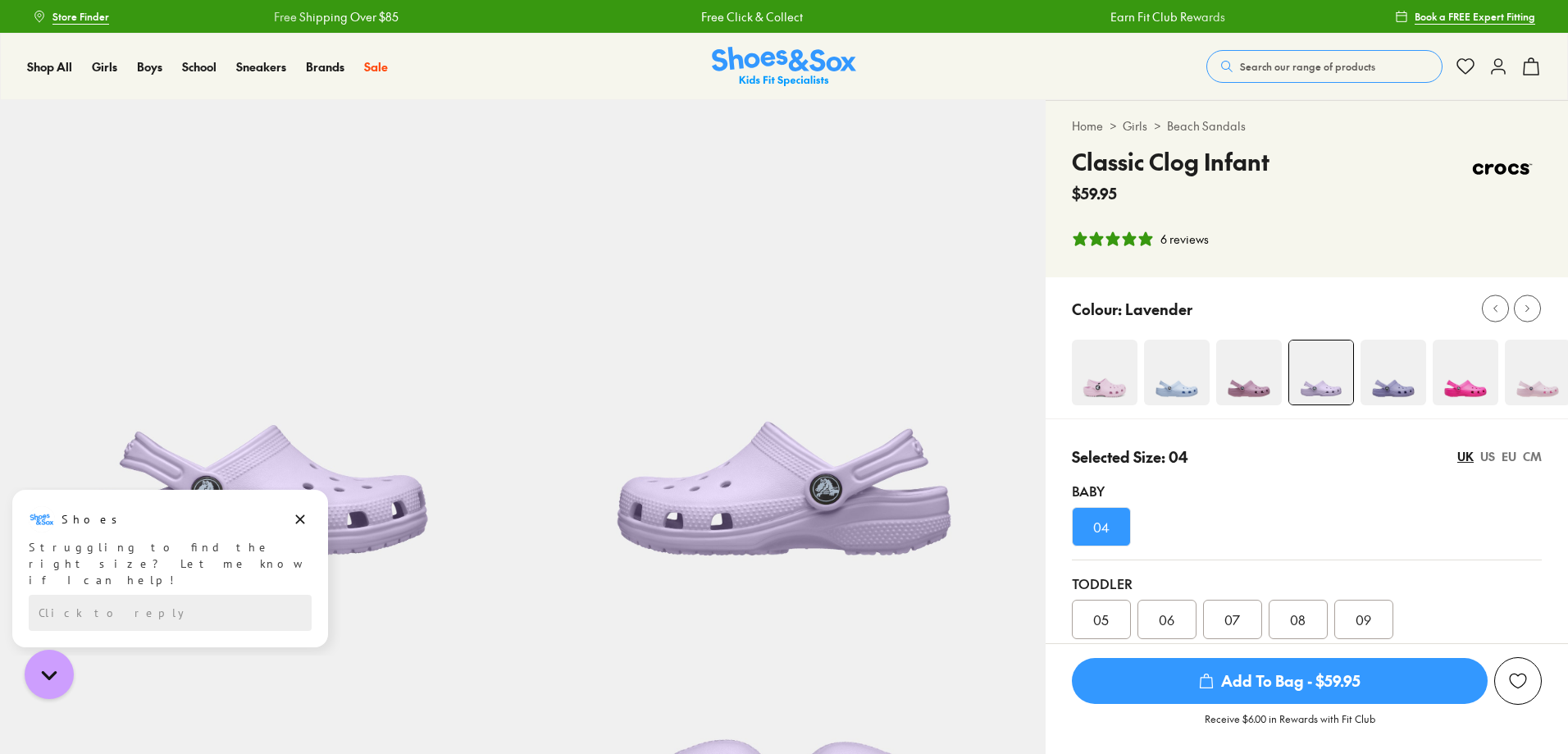
click at [1294, 683] on span "Add To Bag - $59.95" at bounding box center [1280, 681] width 416 height 46
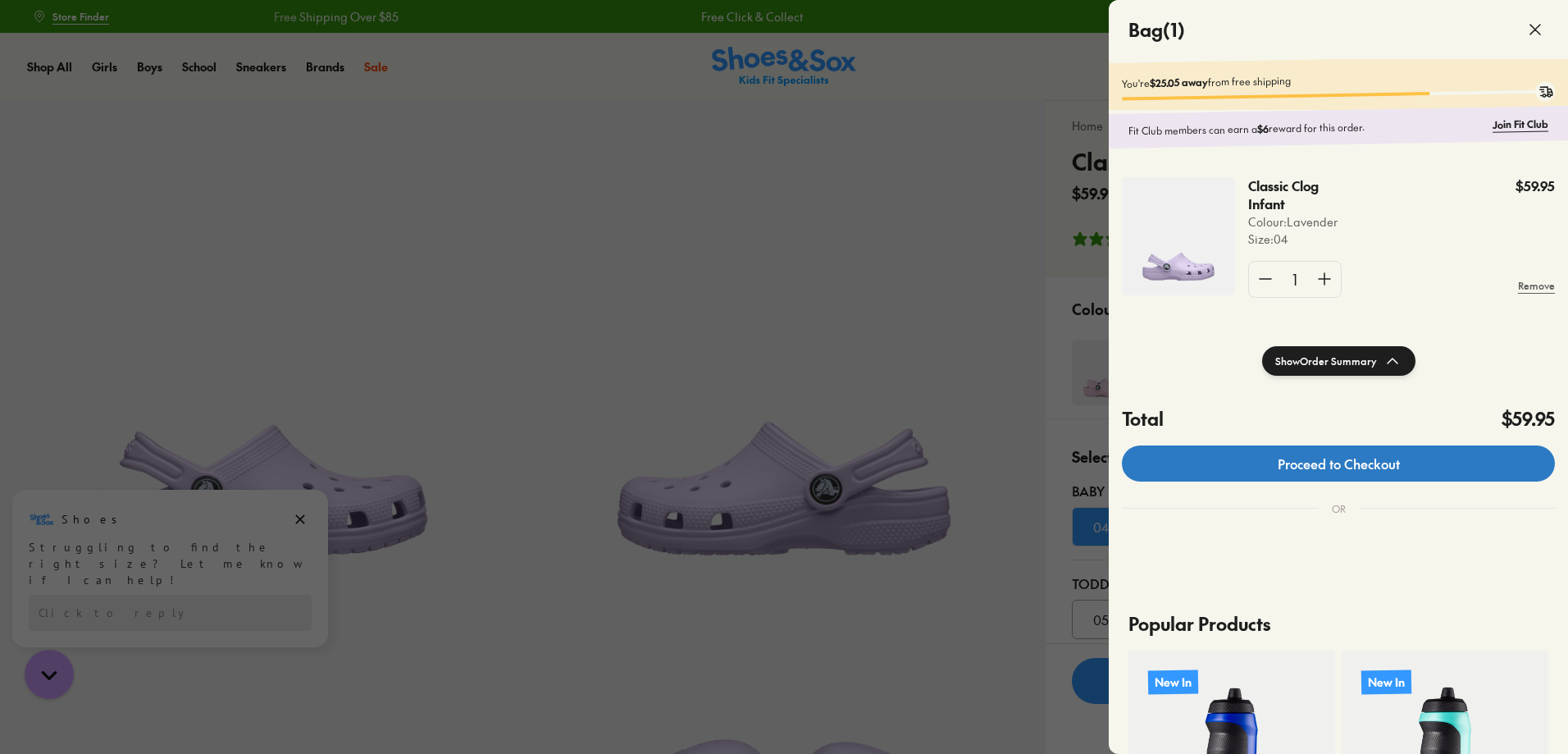
click at [1395, 478] on link "Proceed to Checkout" at bounding box center [1338, 463] width 433 height 36
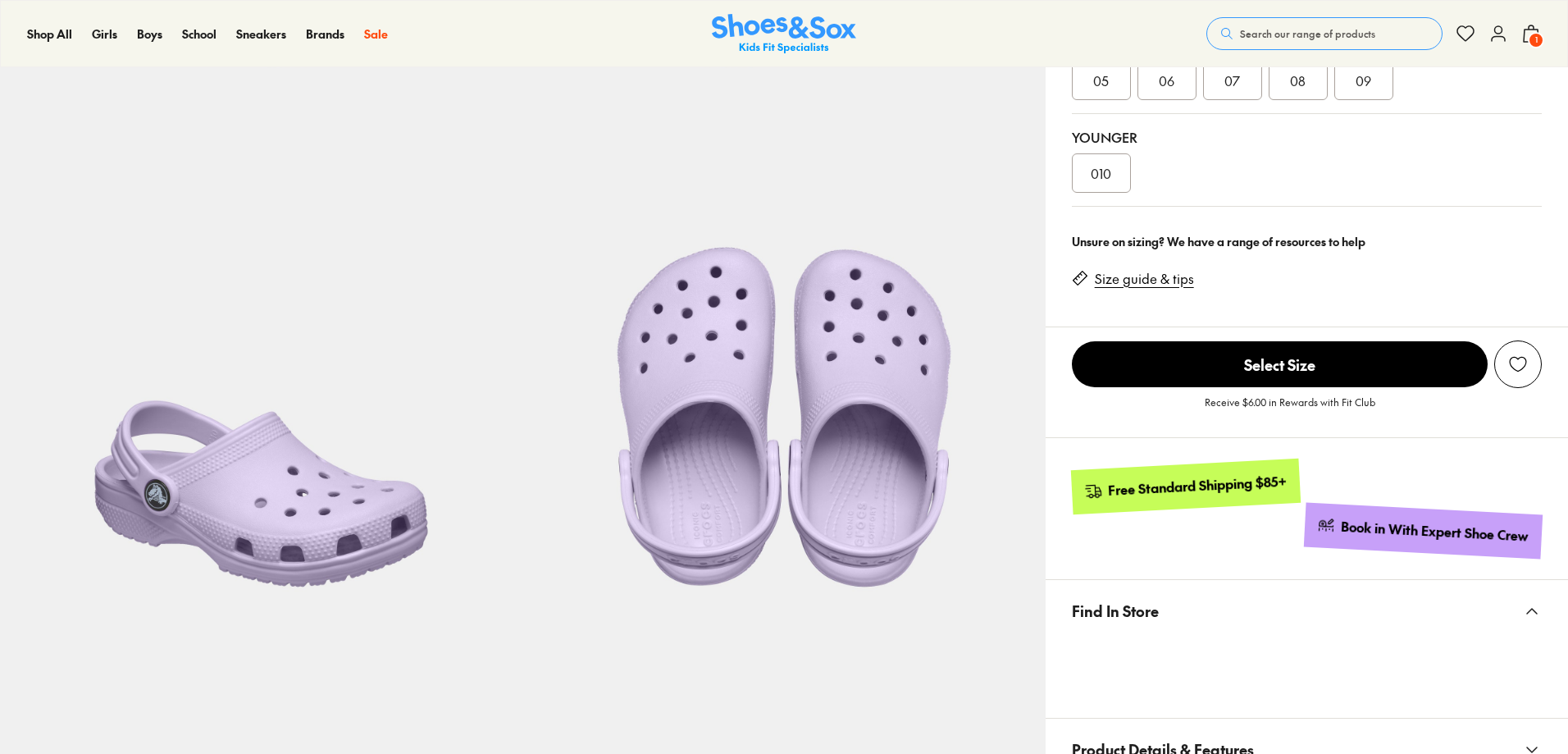
scroll to position [820, 0]
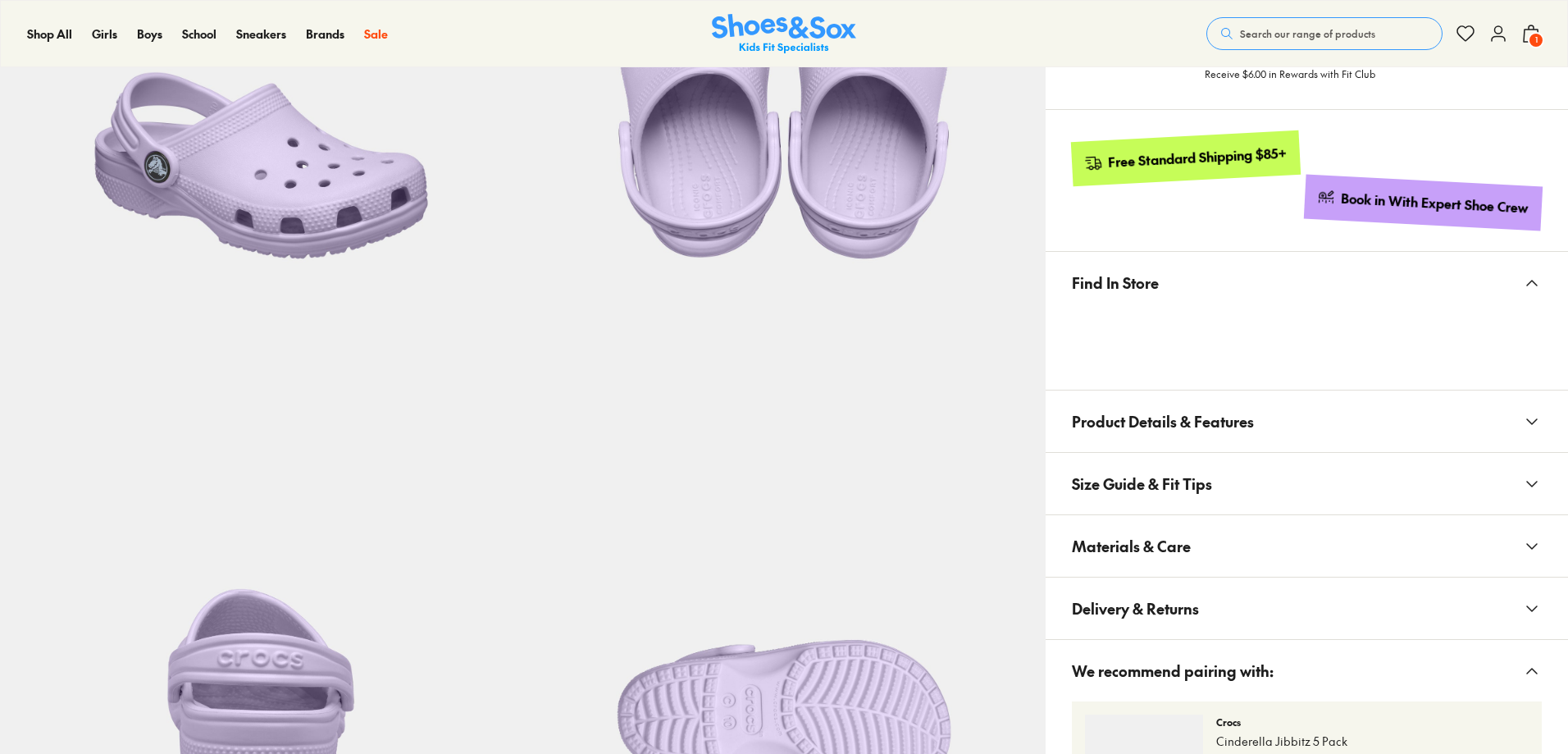
click at [1506, 424] on button "Product Details & Features" at bounding box center [1307, 421] width 522 height 62
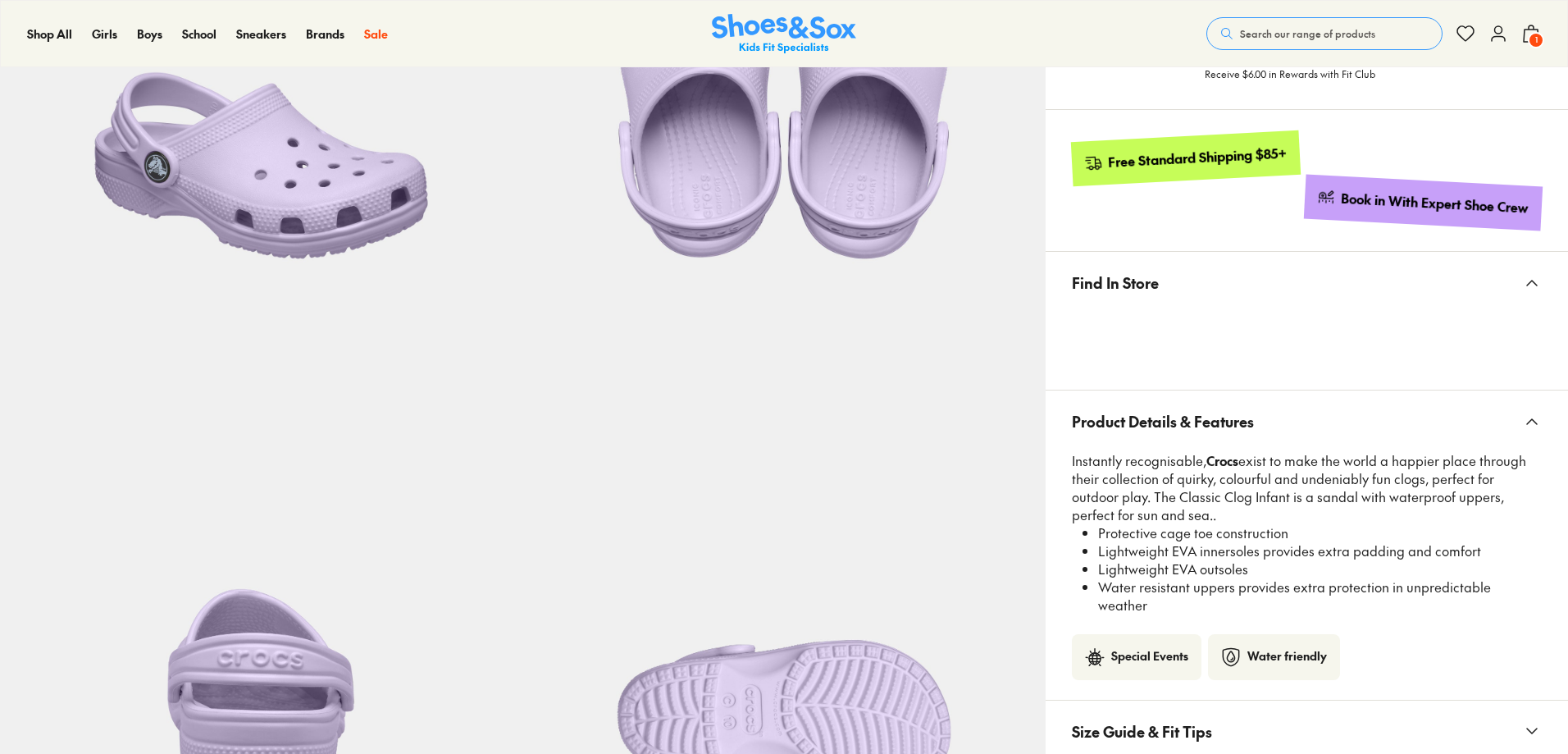
select select "*"
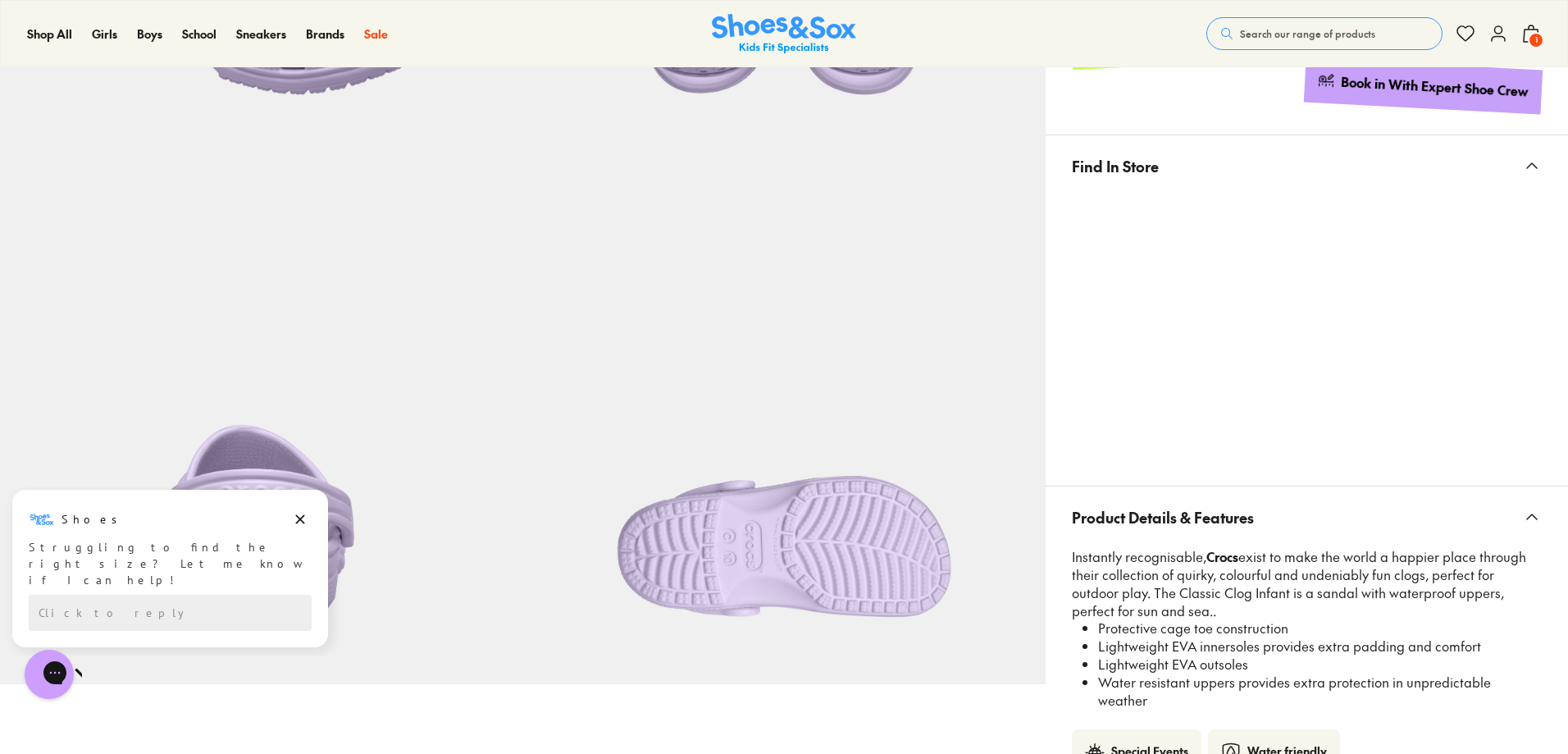
scroll to position [1066, 0]
